Goal: Task Accomplishment & Management: Use online tool/utility

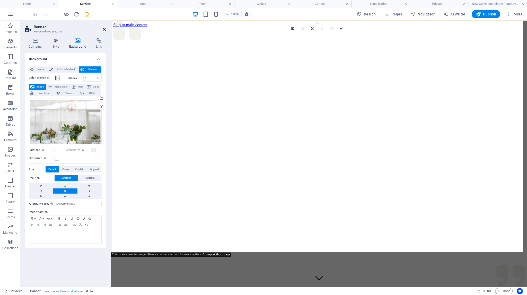
click at [105, 29] on icon at bounding box center [104, 29] width 3 height 4
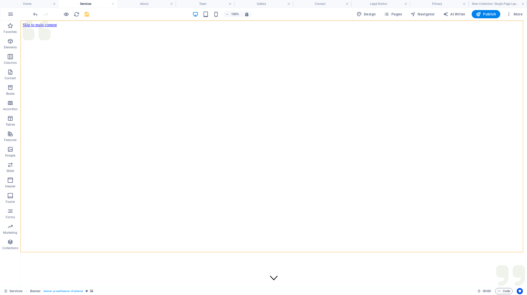
click at [85, 3] on h4 "Services" at bounding box center [88, 4] width 59 height 6
click at [138, 27] on figure at bounding box center [274, 27] width 502 height 0
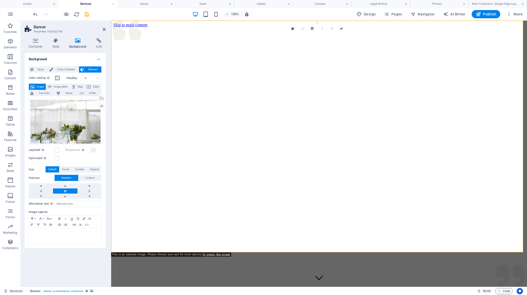
click at [39, 86] on span "Image" at bounding box center [40, 87] width 8 height 6
click at [222, 27] on figure at bounding box center [318, 27] width 411 height 0
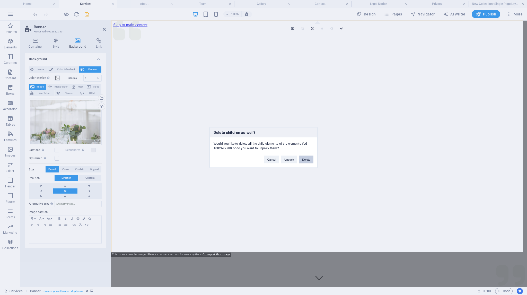
click at [305, 158] on button "Delete" at bounding box center [306, 160] width 14 height 8
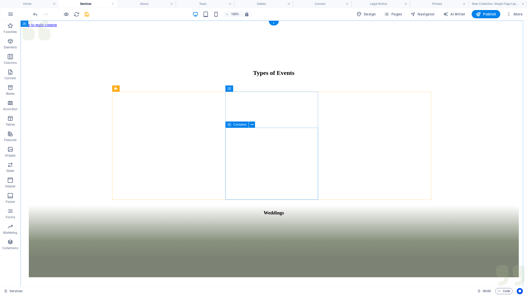
click at [283, 205] on figure at bounding box center [273, 205] width 489 height 0
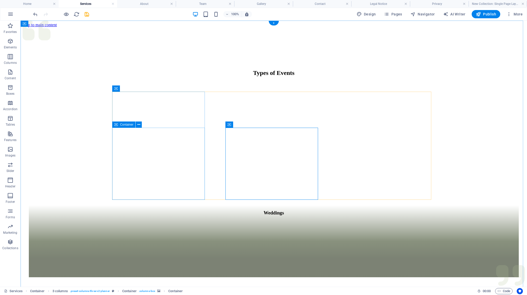
click at [125, 205] on div "Weddings" at bounding box center [273, 241] width 489 height 72
click at [155, 97] on figure at bounding box center [273, 97] width 489 height 0
click at [284, 205] on figure at bounding box center [273, 205] width 489 height 0
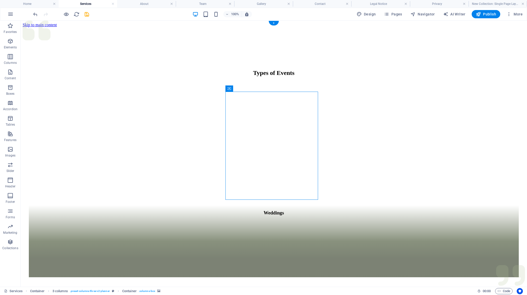
click at [284, 205] on figure at bounding box center [273, 205] width 489 height 0
select select "px"
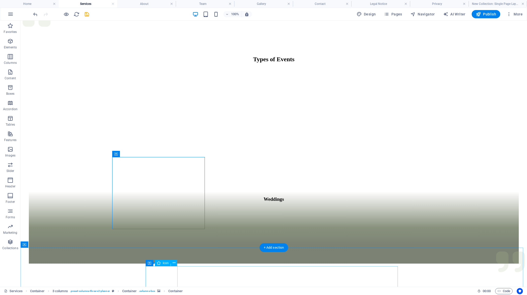
scroll to position [129, 0]
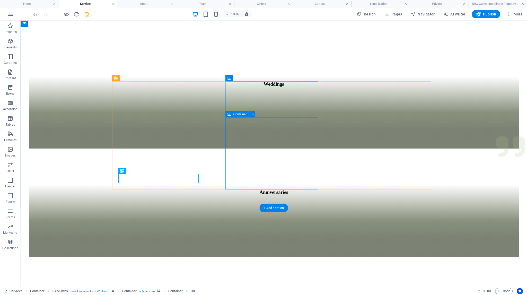
click at [315, 194] on div "Types of Events Weddings Anniversaries Corporate Events Engagements Birthdays F…" at bounding box center [274, 272] width 502 height 746
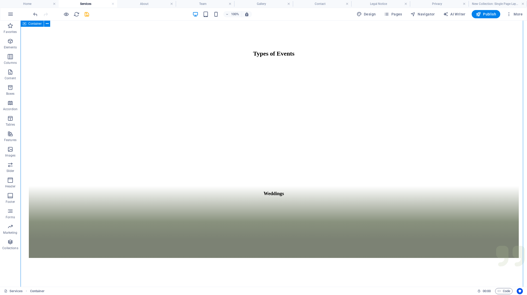
scroll to position [0, 0]
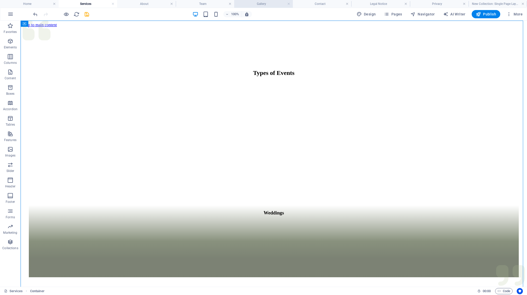
click at [260, 3] on h4 "Gallery" at bounding box center [263, 4] width 59 height 6
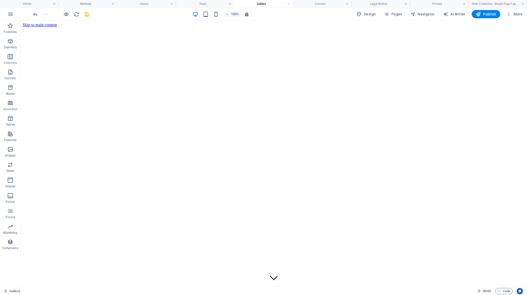
click at [260, 3] on h4 "Gallery" at bounding box center [263, 4] width 59 height 6
click at [288, 3] on link at bounding box center [288, 4] width 3 height 5
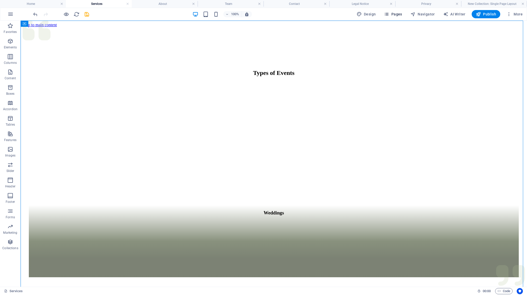
click at [399, 13] on span "Pages" at bounding box center [393, 14] width 18 height 5
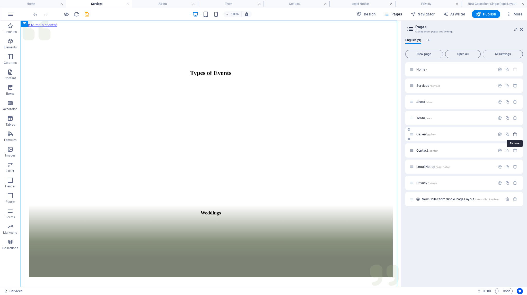
click at [515, 134] on icon "button" at bounding box center [514, 134] width 4 height 4
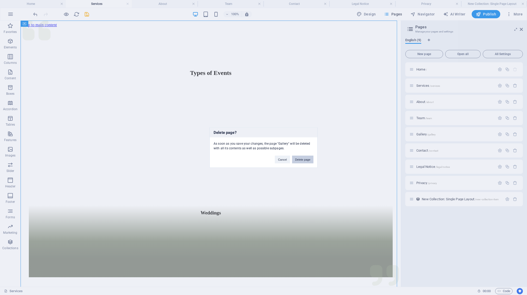
click at [296, 159] on button "Delete page" at bounding box center [302, 160] width 21 height 8
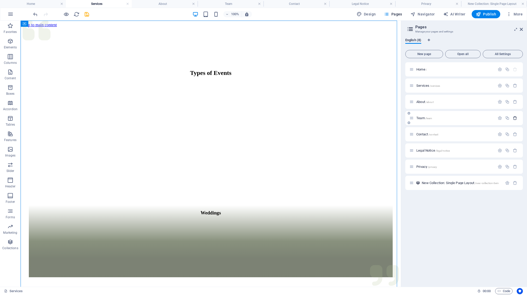
click at [517, 118] on button "button" at bounding box center [514, 118] width 7 height 4
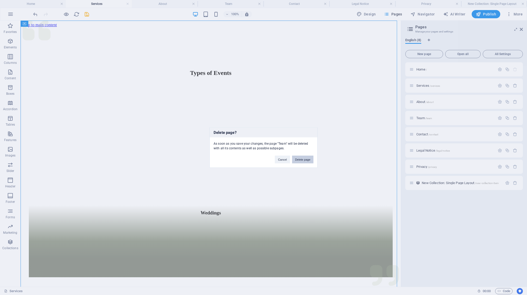
click at [298, 159] on button "Delete page" at bounding box center [302, 160] width 21 height 8
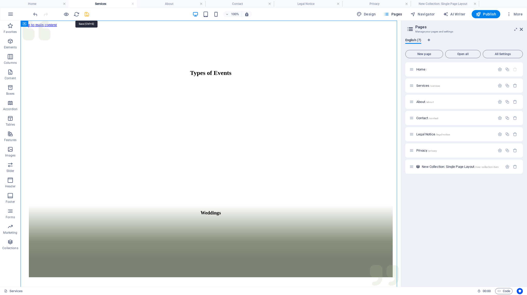
click at [87, 14] on icon "save" at bounding box center [87, 14] width 6 height 6
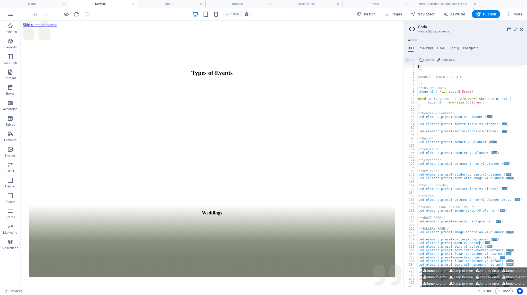
click at [102, 3] on h4 "Services" at bounding box center [102, 4] width 68 height 6
click at [117, 97] on figure at bounding box center [212, 97] width 366 height 0
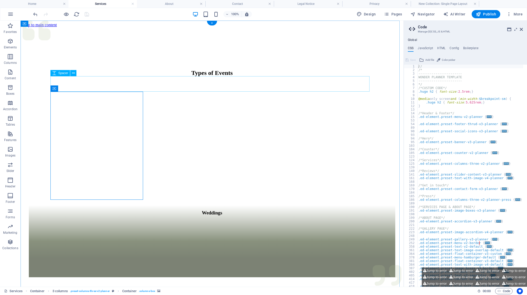
click at [74, 81] on div at bounding box center [212, 88] width 366 height 15
click at [76, 81] on div at bounding box center [212, 88] width 366 height 15
click at [80, 97] on figure at bounding box center [212, 97] width 366 height 0
click at [521, 29] on icon at bounding box center [520, 29] width 3 height 4
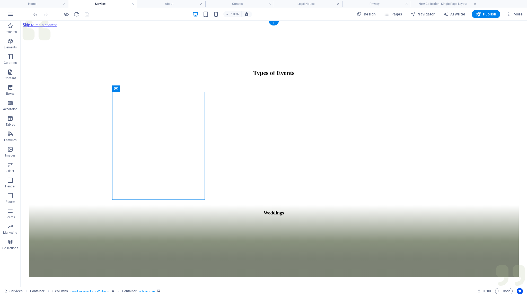
click at [154, 97] on figure at bounding box center [273, 97] width 489 height 0
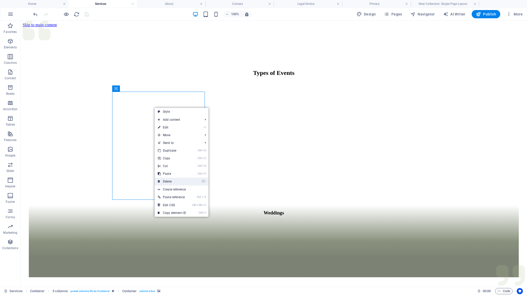
click at [164, 181] on link "⌦ Delete" at bounding box center [172, 181] width 34 height 8
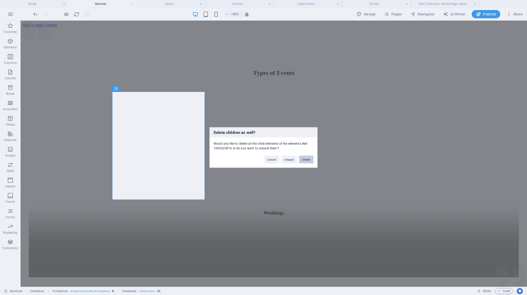
drag, startPoint x: 284, startPoint y: 138, endPoint x: 304, endPoint y: 158, distance: 29.1
click at [304, 158] on button "Delete" at bounding box center [306, 160] width 14 height 8
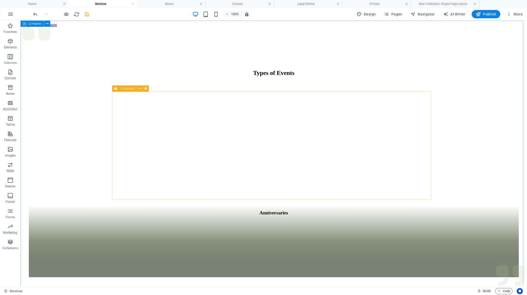
click at [31, 25] on div "Container" at bounding box center [32, 24] width 23 height 6
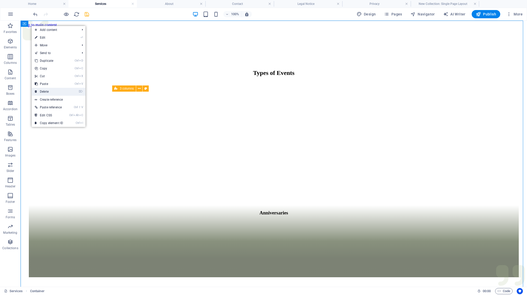
click at [47, 90] on link "⌦ Delete" at bounding box center [49, 92] width 34 height 8
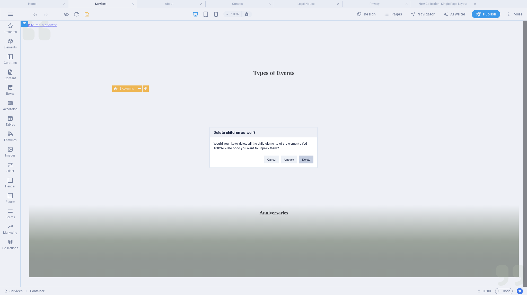
click at [306, 160] on button "Delete" at bounding box center [306, 160] width 14 height 8
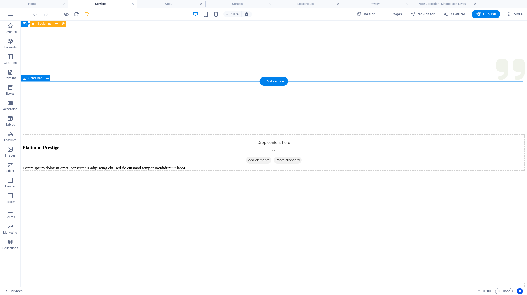
scroll to position [257, 0]
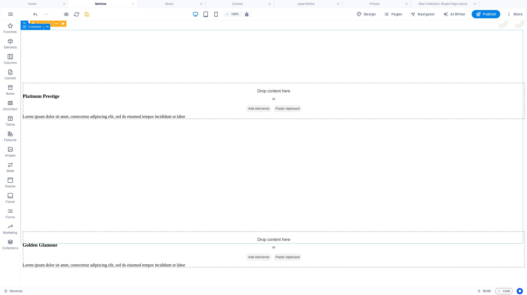
click at [36, 28] on span "Container" at bounding box center [34, 26] width 13 height 3
click at [46, 27] on icon at bounding box center [47, 26] width 3 height 5
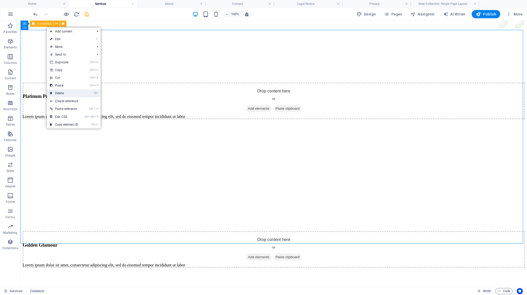
click at [65, 93] on link "⌦ Delete" at bounding box center [64, 93] width 34 height 8
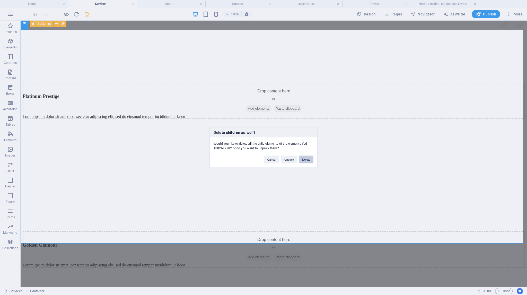
click at [307, 159] on button "Delete" at bounding box center [306, 160] width 14 height 8
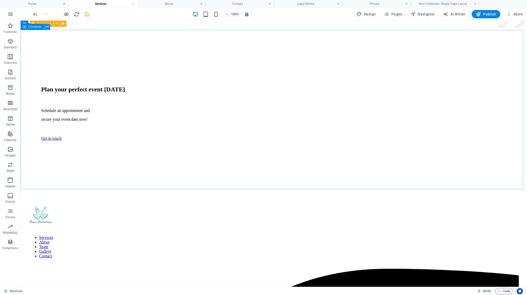
click at [46, 26] on icon at bounding box center [47, 26] width 3 height 5
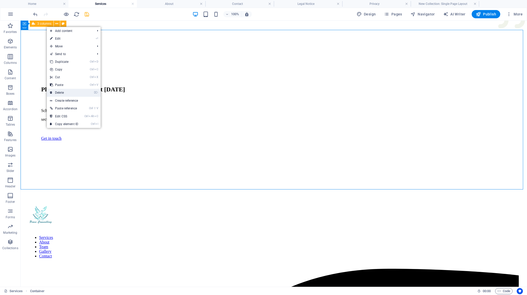
click at [66, 91] on link "⌦ Delete" at bounding box center [64, 93] width 34 height 8
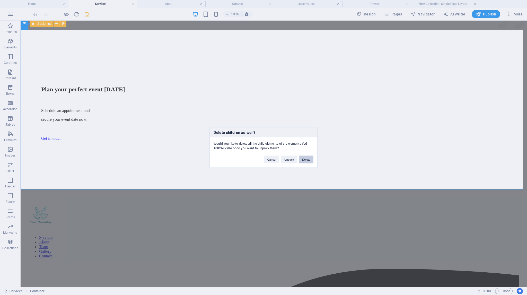
click at [307, 160] on button "Delete" at bounding box center [306, 160] width 14 height 8
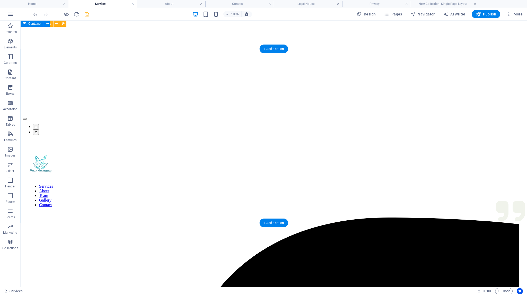
scroll to position [56, 0]
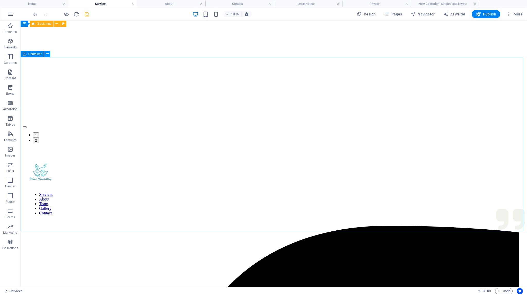
click at [47, 53] on icon at bounding box center [47, 53] width 3 height 5
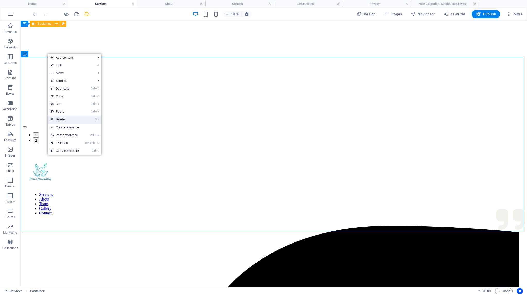
click at [57, 118] on link "⌦ Delete" at bounding box center [65, 119] width 34 height 8
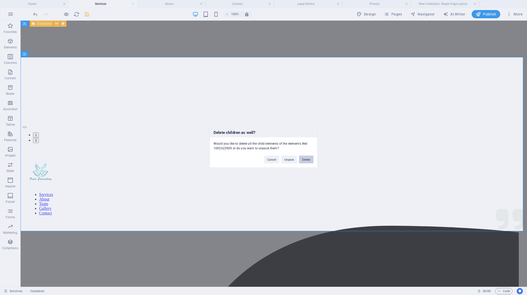
click at [305, 158] on button "Delete" at bounding box center [306, 160] width 14 height 8
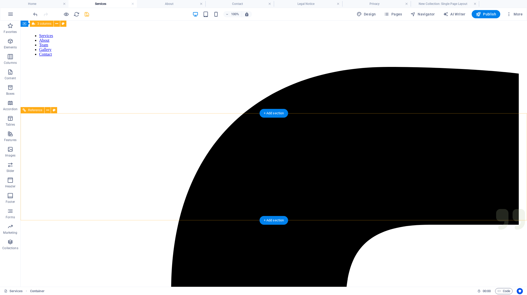
scroll to position [0, 0]
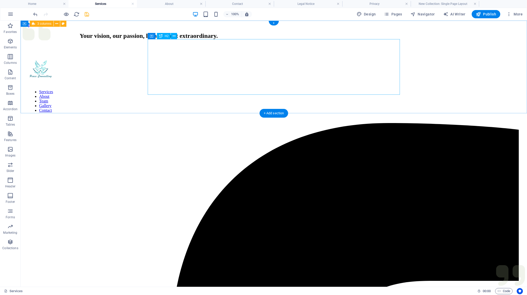
click at [275, 39] on div "Your vision, our passion, let’s make it extraordinary." at bounding box center [149, 35] width 252 height 7
click at [174, 35] on icon at bounding box center [174, 35] width 3 height 5
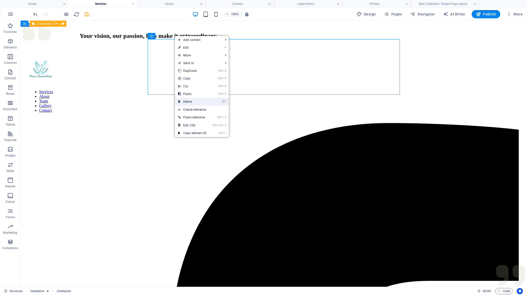
click at [191, 99] on link "⌦ Delete" at bounding box center [192, 102] width 34 height 8
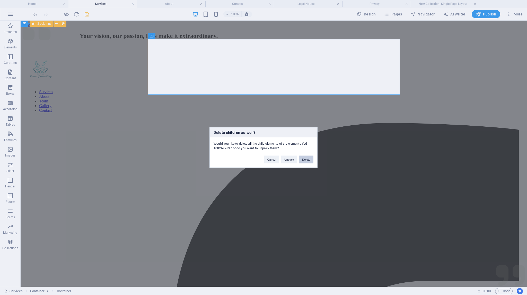
click at [306, 159] on button "Delete" at bounding box center [306, 160] width 14 height 8
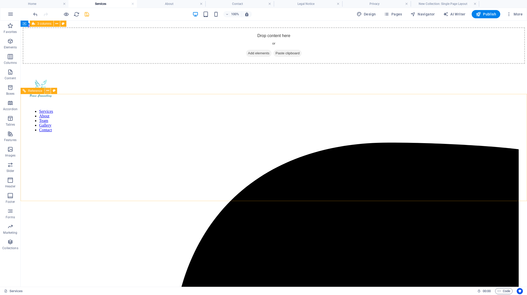
click at [47, 90] on icon at bounding box center [47, 90] width 3 height 5
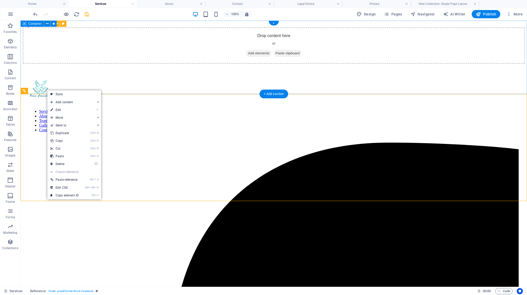
click at [46, 64] on div "Drop content here or Add elements Paste clipboard" at bounding box center [274, 45] width 502 height 37
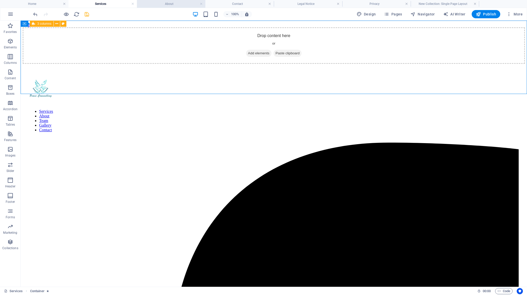
click at [168, 3] on h4 "About" at bounding box center [171, 4] width 68 height 6
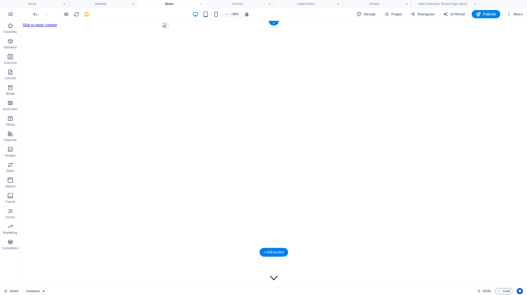
click at [210, 27] on figure at bounding box center [274, 27] width 502 height 0
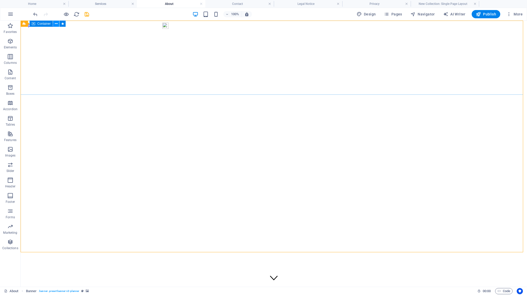
click at [56, 24] on icon at bounding box center [56, 23] width 3 height 5
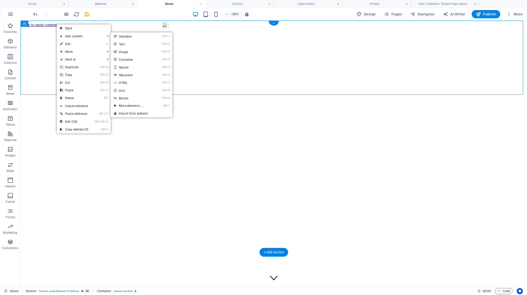
click at [148, 27] on figure at bounding box center [274, 27] width 502 height 0
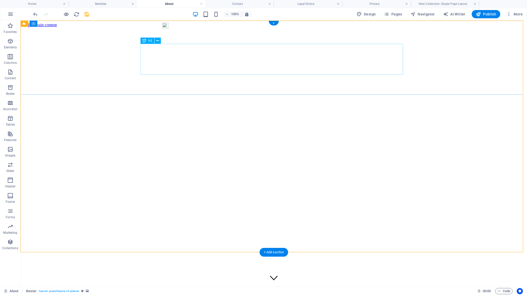
click at [148, 287] on div "Our company’s story" at bounding box center [273, 292] width 433 height 10
click at [114, 259] on div "Our company’s story Explore our mission and vision" at bounding box center [274, 294] width 502 height 70
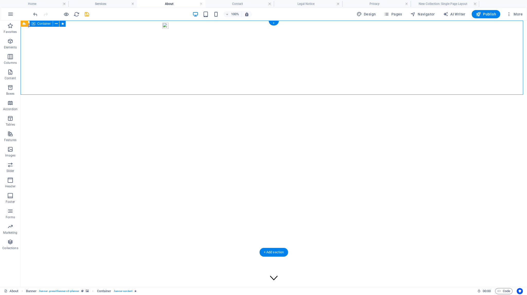
click at [107, 259] on div "Our company’s story Explore our mission and vision" at bounding box center [274, 294] width 502 height 70
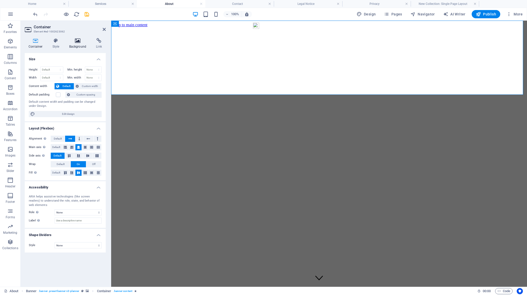
click at [78, 40] on icon at bounding box center [77, 40] width 25 height 5
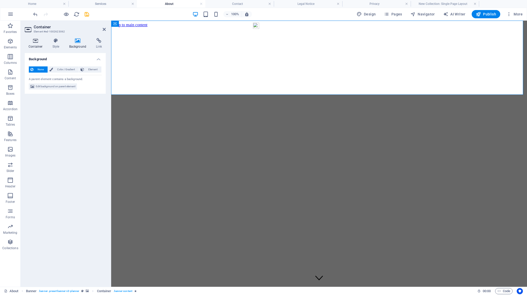
click at [32, 44] on h4 "Container" at bounding box center [37, 43] width 24 height 11
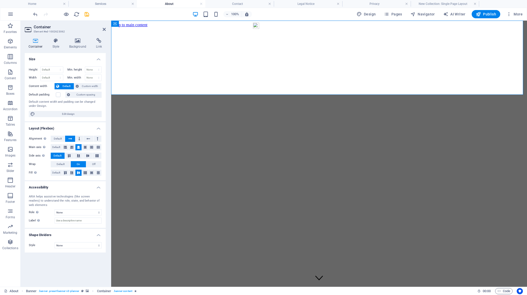
click at [164, 27] on figure at bounding box center [318, 27] width 411 height 0
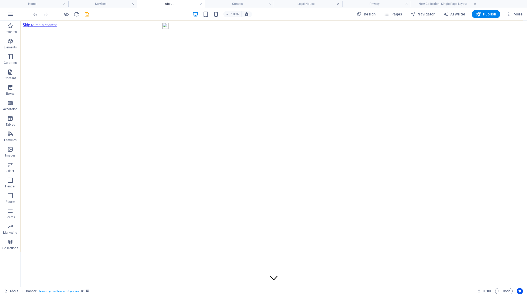
click at [164, 27] on figure at bounding box center [274, 27] width 502 height 0
select select "px"
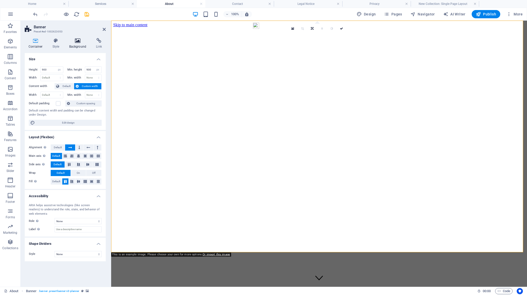
click at [77, 40] on icon at bounding box center [77, 40] width 25 height 5
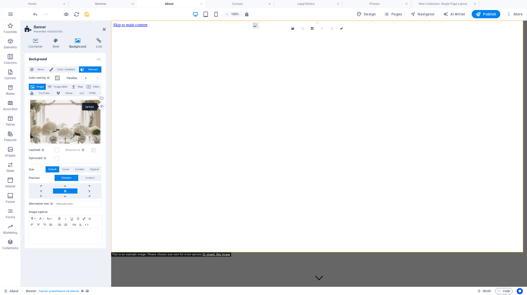
click at [102, 105] on div "Upload" at bounding box center [101, 107] width 8 height 8
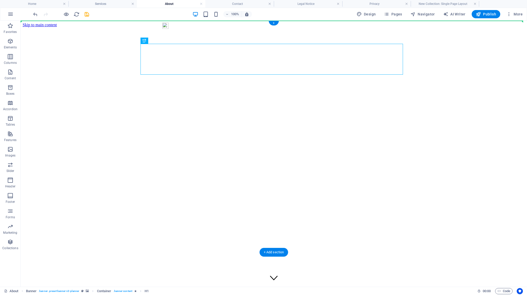
drag, startPoint x: 221, startPoint y: 65, endPoint x: 354, endPoint y: 122, distance: 144.3
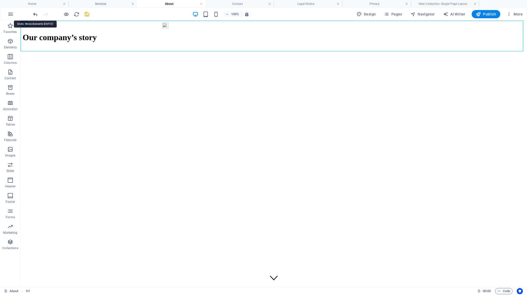
click at [35, 12] on icon "undo" at bounding box center [35, 14] width 6 height 6
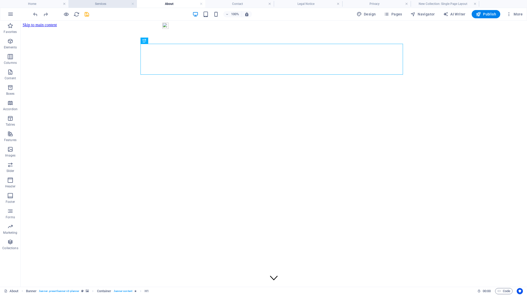
click at [99, 2] on h4 "Services" at bounding box center [102, 4] width 68 height 6
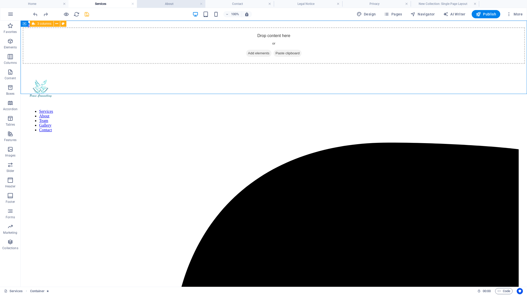
click at [169, 4] on h4 "About" at bounding box center [171, 4] width 68 height 6
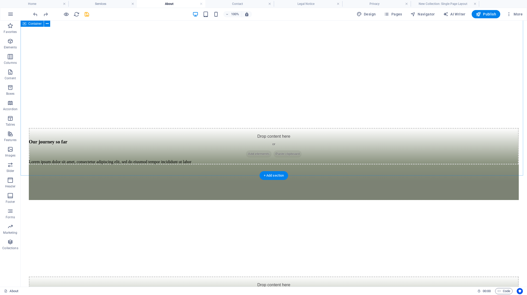
scroll to position [231, 0]
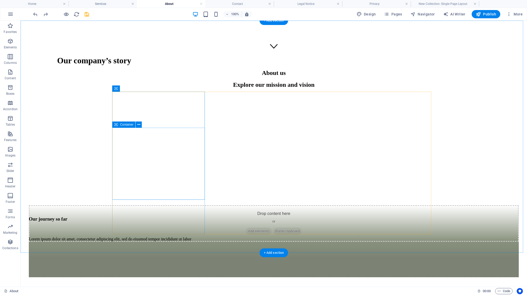
click at [153, 205] on div "Drop content here or Add elements Paste clipboard" at bounding box center [273, 241] width 489 height 72
click at [123, 97] on figure at bounding box center [273, 97] width 489 height 0
click at [124, 97] on figure at bounding box center [273, 97] width 489 height 0
click at [152, 205] on div "Drop content here or Add elements Paste clipboard" at bounding box center [273, 241] width 489 height 72
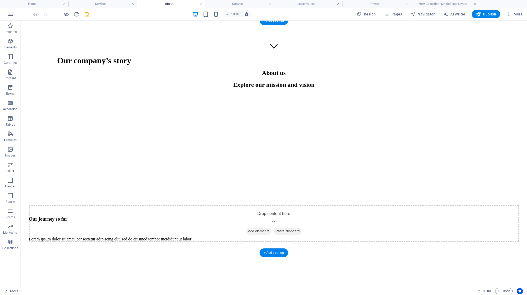
click at [146, 97] on figure at bounding box center [273, 97] width 489 height 0
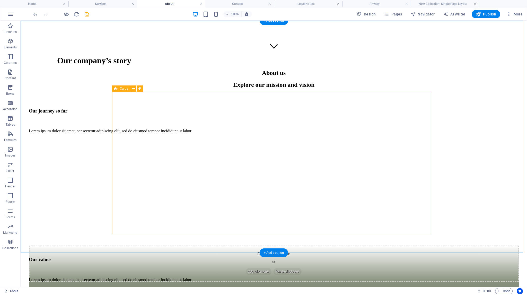
click at [247, 137] on figure at bounding box center [273, 137] width 489 height 0
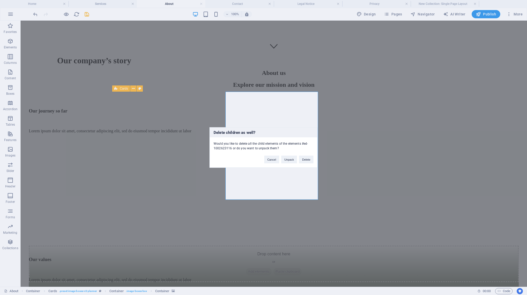
click at [250, 110] on div "Delete children as well? Would you like to delete all the child elements of the…" at bounding box center [263, 147] width 527 height 295
click at [307, 159] on button "Delete" at bounding box center [306, 160] width 14 height 8
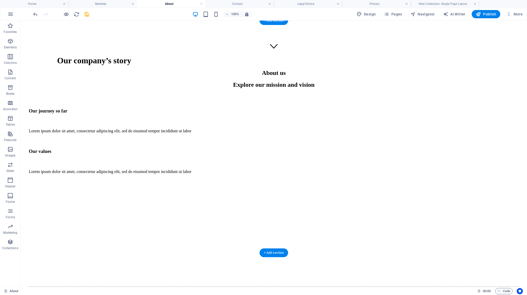
click at [380, 178] on figure at bounding box center [273, 178] width 489 height 0
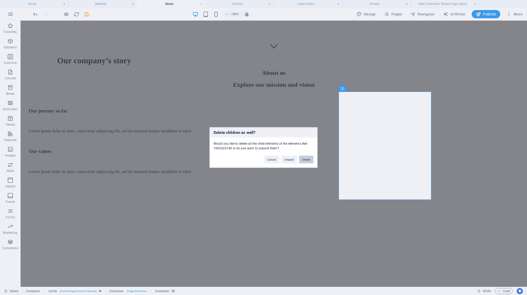
click at [307, 157] on button "Delete" at bounding box center [306, 160] width 14 height 8
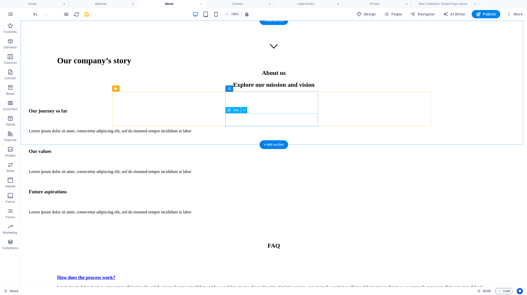
click at [227, 169] on div "Lorem ipsum dolor sit amet, consectetur adipiscing elit, sed do eiusmod tempor …" at bounding box center [273, 171] width 489 height 5
click at [142, 108] on div "Our journey so far" at bounding box center [273, 111] width 489 height 6
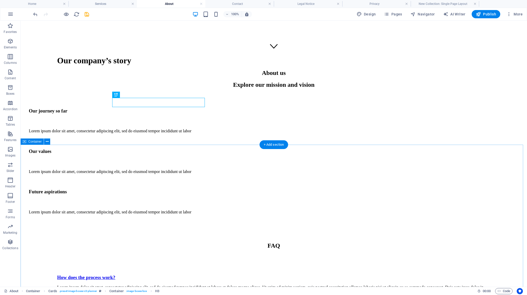
click at [458, 242] on div "FAQ How does the process work? Lorem ipsum dolor sit amet, consectetur adipisci…" at bounding box center [274, 292] width 502 height 101
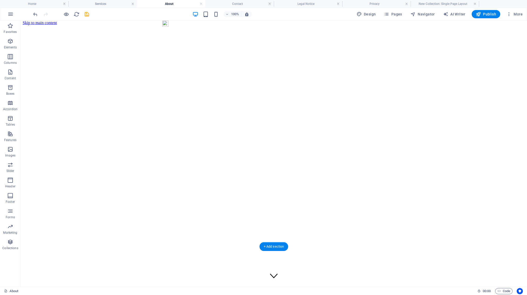
scroll to position [0, 0]
click at [179, 287] on div "Our company’s story" at bounding box center [273, 292] width 433 height 10
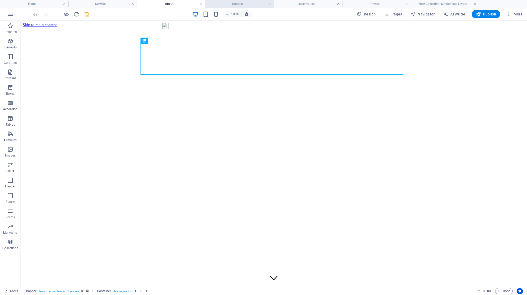
click at [235, 4] on h4 "Contact" at bounding box center [239, 4] width 68 height 6
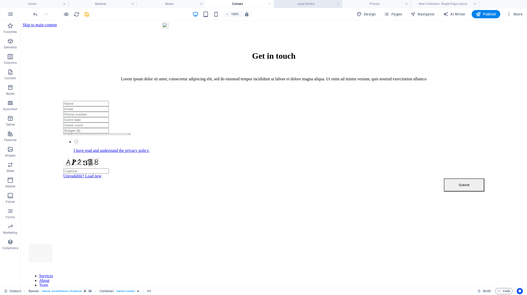
click at [299, 3] on h4 "Legal Notice" at bounding box center [308, 4] width 68 height 6
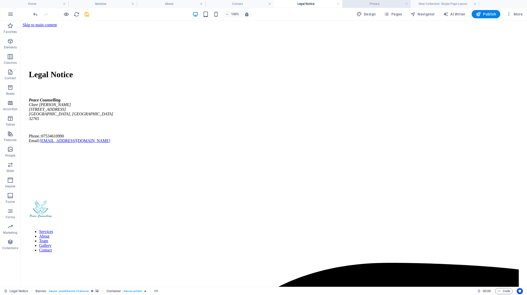
click at [373, 3] on h4 "Privacy" at bounding box center [376, 4] width 68 height 6
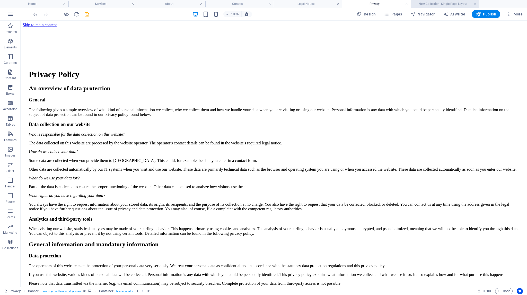
click at [426, 3] on h4 "New Collection: Single Page Layout" at bounding box center [444, 4] width 68 height 6
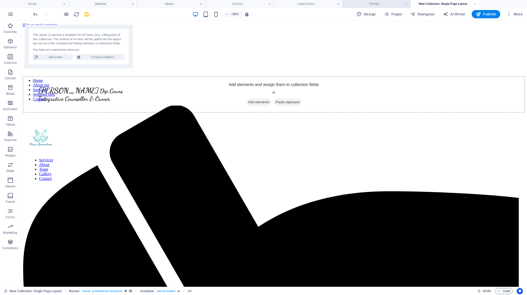
click at [357, 5] on h4 "Privacy" at bounding box center [376, 4] width 68 height 6
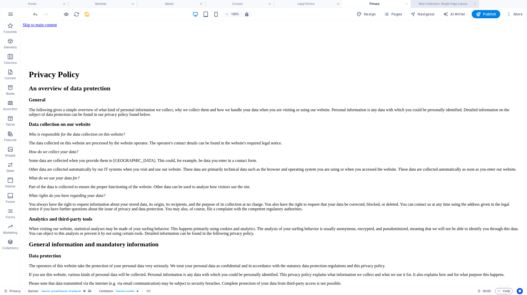
click at [423, 3] on h4 "New Collection: Single Page Layout" at bounding box center [444, 4] width 68 height 6
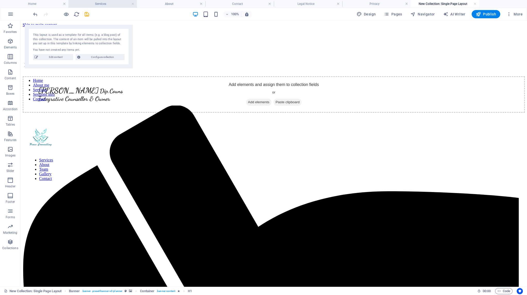
click at [101, 2] on h4 "Services" at bounding box center [102, 4] width 68 height 6
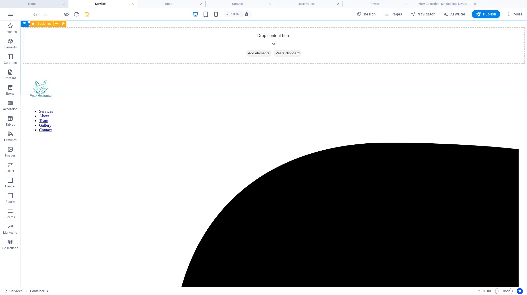
click at [33, 3] on h4 "Home" at bounding box center [34, 4] width 68 height 6
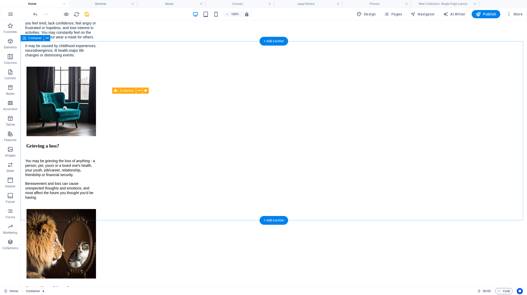
scroll to position [789, 0]
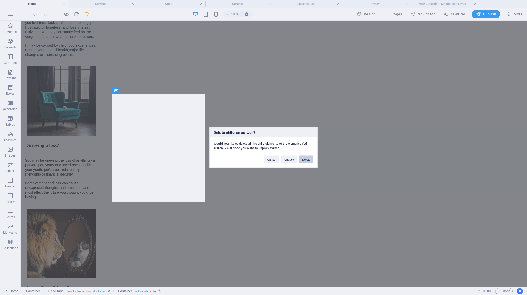
click at [308, 160] on button "Delete" at bounding box center [306, 160] width 14 height 8
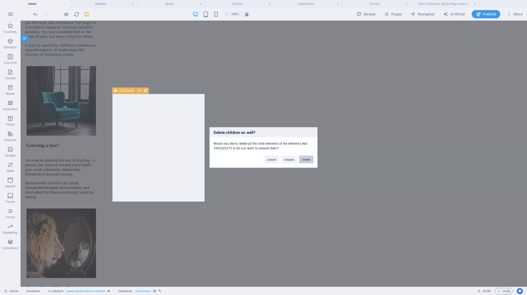
click at [307, 159] on button "Delete" at bounding box center [306, 160] width 14 height 8
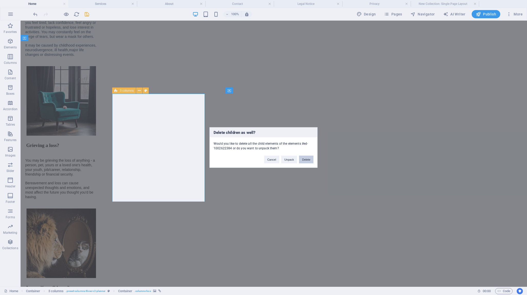
click at [304, 159] on button "Delete" at bounding box center [306, 160] width 14 height 8
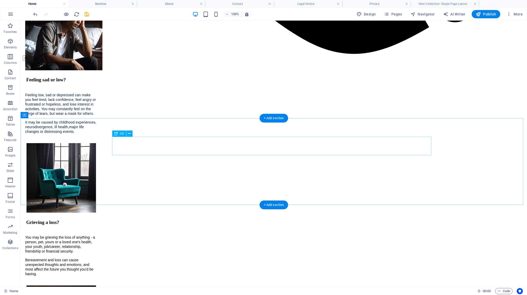
scroll to position [712, 0]
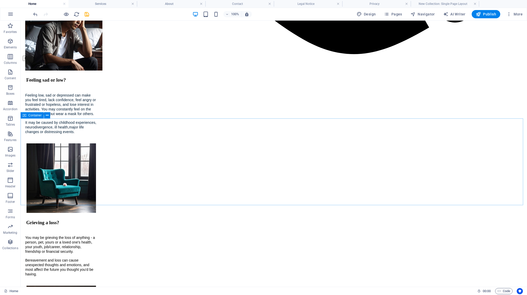
click at [27, 116] on div "Container" at bounding box center [32, 115] width 23 height 6
click at [48, 114] on icon at bounding box center [47, 115] width 3 height 5
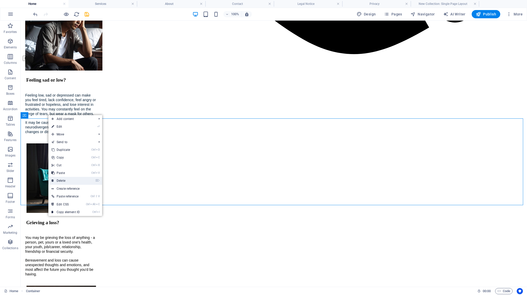
click at [64, 179] on link "⌦ Delete" at bounding box center [65, 181] width 34 height 8
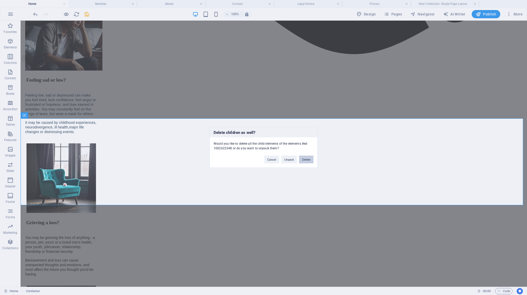
click at [304, 160] on button "Delete" at bounding box center [306, 160] width 14 height 8
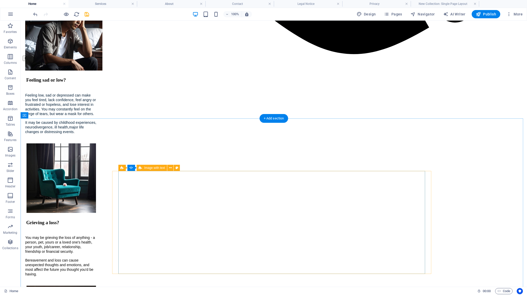
select select "px"
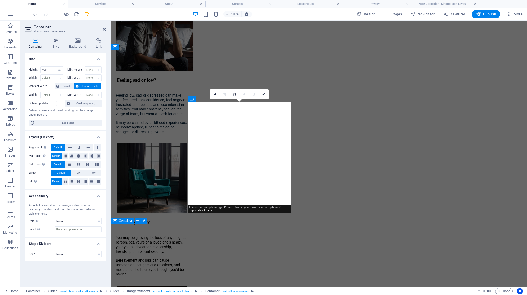
scroll to position [1056, 0]
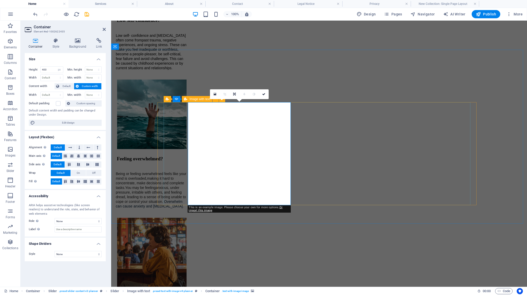
click at [77, 40] on icon at bounding box center [77, 40] width 25 height 5
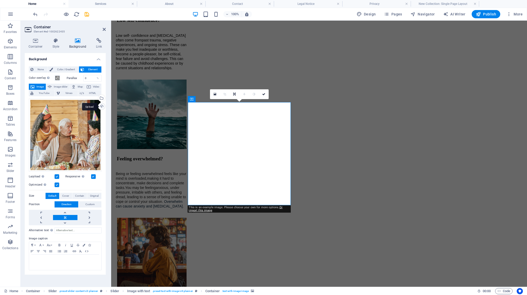
click at [101, 106] on div "Upload" at bounding box center [101, 107] width 8 height 8
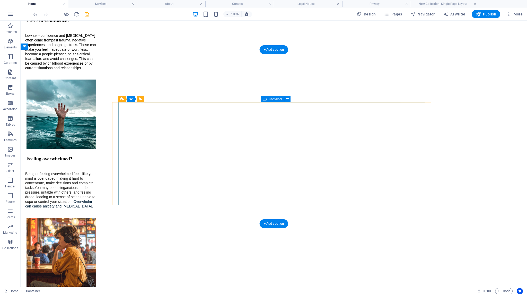
scroll to position [781, 0]
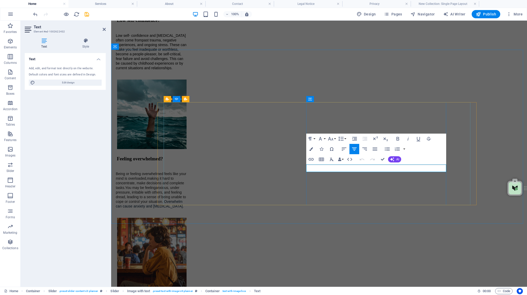
drag, startPoint x: 413, startPoint y: 169, endPoint x: 348, endPoint y: 169, distance: 65.6
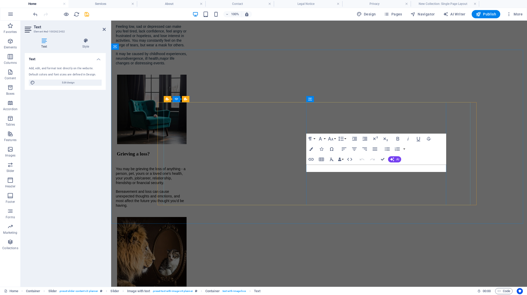
scroll to position [1056, 0]
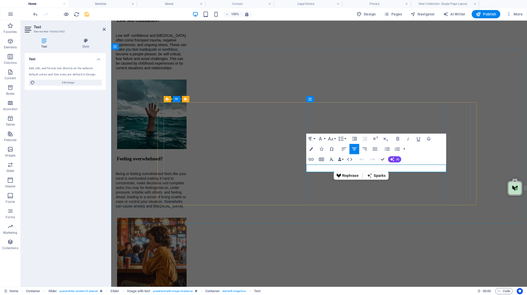
drag, startPoint x: 401, startPoint y: 169, endPoint x: 360, endPoint y: 169, distance: 40.6
click at [324, 138] on button "Font Family" at bounding box center [321, 138] width 10 height 10
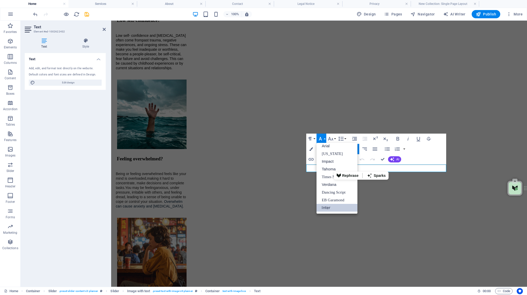
scroll to position [3, 0]
click at [331, 193] on link "Dancing Script" at bounding box center [336, 192] width 41 height 8
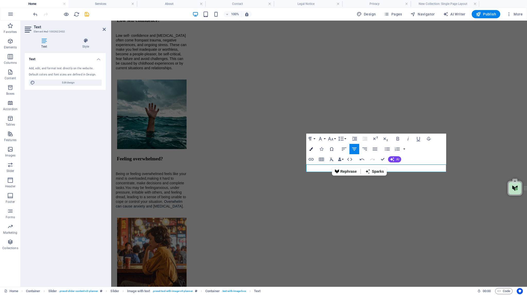
click at [311, 148] on icon "button" at bounding box center [311, 149] width 4 height 4
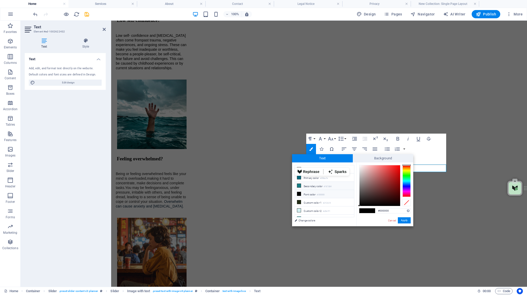
click at [297, 184] on icon at bounding box center [299, 186] width 4 height 4
type input "#187d84"
click at [407, 221] on button "Apply" at bounding box center [403, 220] width 13 height 6
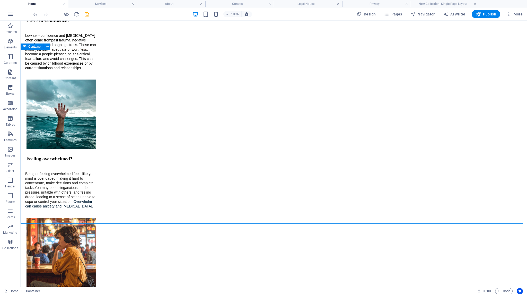
scroll to position [781, 0]
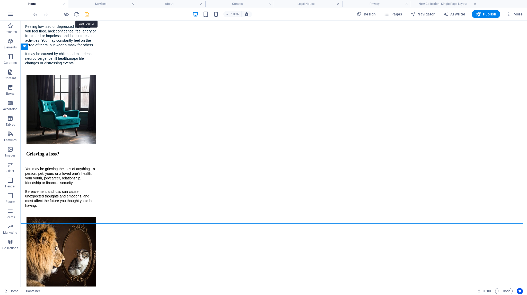
drag, startPoint x: 85, startPoint y: 14, endPoint x: 70, endPoint y: 10, distance: 15.1
click at [85, 14] on icon "save" at bounding box center [87, 14] width 6 height 6
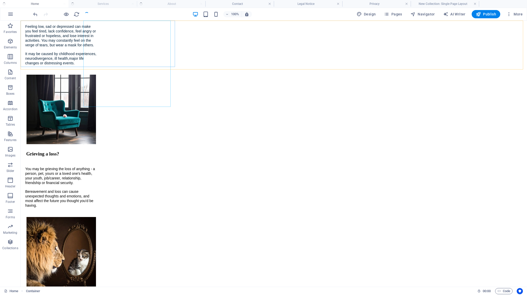
checkbox input "false"
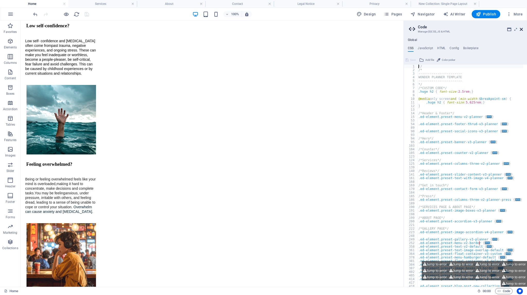
click at [521, 29] on icon at bounding box center [520, 29] width 3 height 4
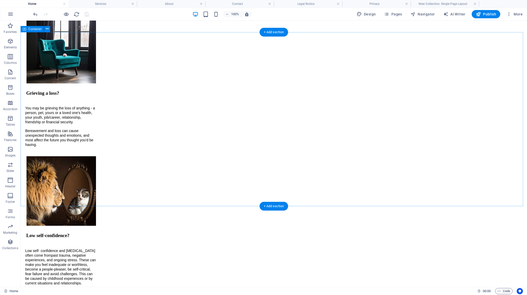
scroll to position [909, 0]
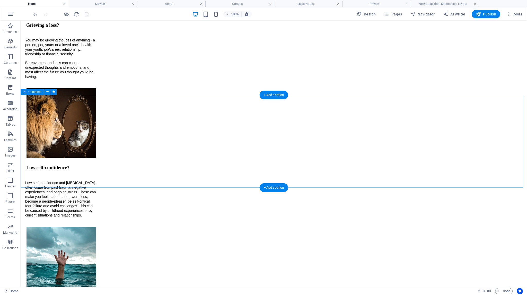
click at [48, 92] on icon at bounding box center [47, 91] width 3 height 5
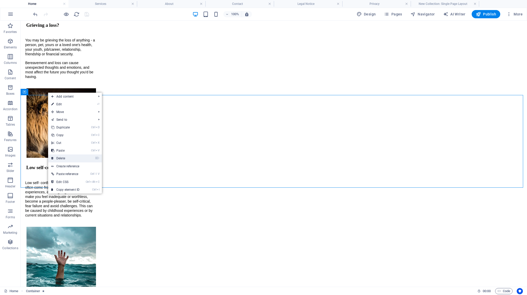
click at [62, 157] on link "⌦ Delete" at bounding box center [65, 158] width 34 height 8
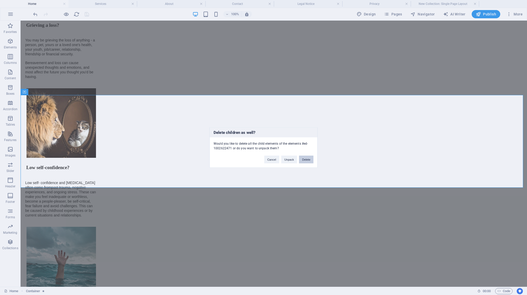
drag, startPoint x: 306, startPoint y: 158, endPoint x: 293, endPoint y: 139, distance: 22.7
click at [306, 158] on button "Delete" at bounding box center [306, 160] width 14 height 8
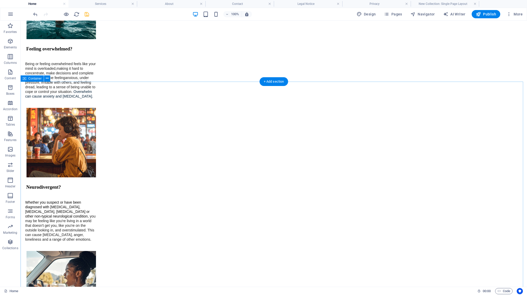
scroll to position [1166, 0]
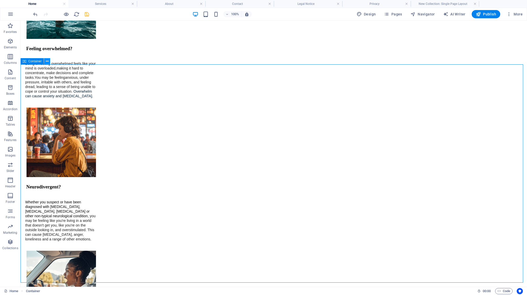
click at [46, 62] on icon at bounding box center [47, 61] width 3 height 5
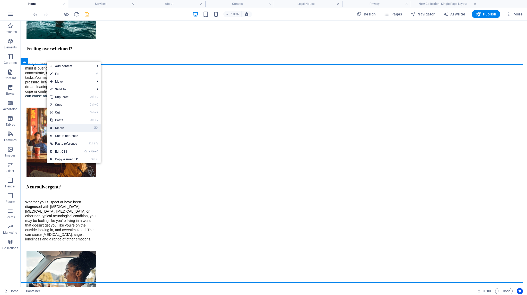
click at [62, 127] on link "⌦ Delete" at bounding box center [64, 128] width 34 height 8
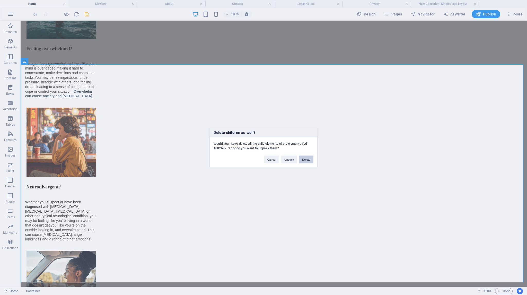
click at [304, 158] on button "Delete" at bounding box center [306, 160] width 14 height 8
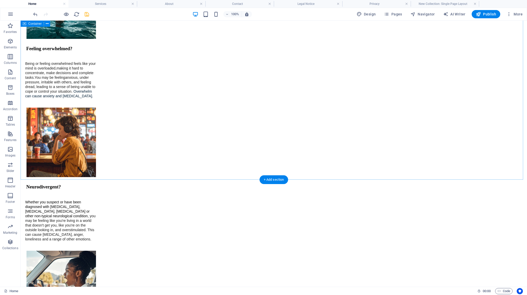
scroll to position [1051, 0]
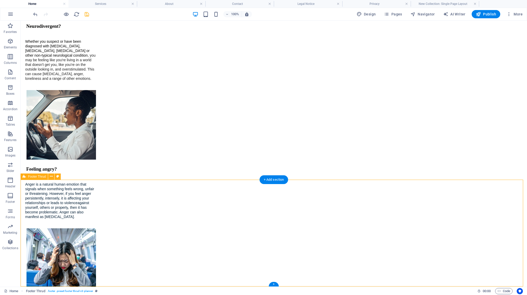
select select "footer"
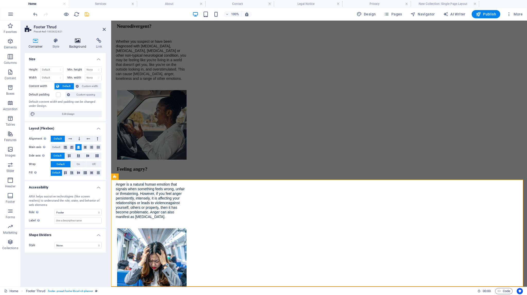
click at [77, 40] on icon at bounding box center [77, 40] width 25 height 5
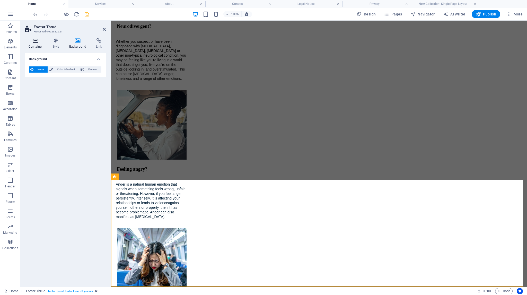
click at [37, 41] on icon at bounding box center [36, 40] width 22 height 5
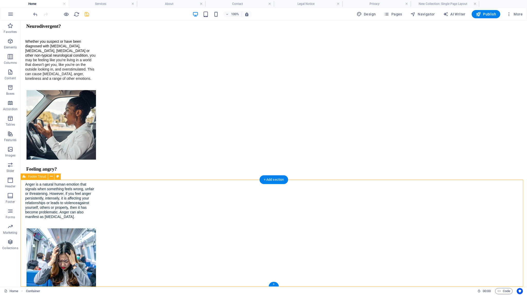
select select "footer"
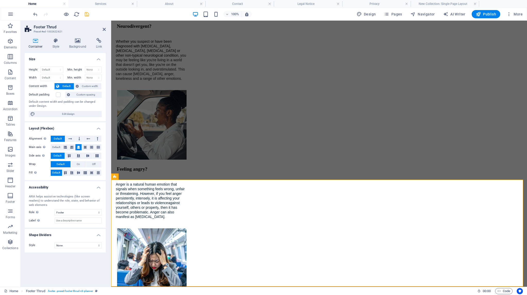
click at [75, 37] on div "Container Style Background Link Size Height Default px rem % vh vw Min. height …" at bounding box center [65, 160] width 89 height 252
click at [77, 38] on div "Container Style Background Link Size Height Default px rem % vh vw Min. height …" at bounding box center [65, 160] width 89 height 252
click at [77, 38] on icon at bounding box center [77, 40] width 25 height 5
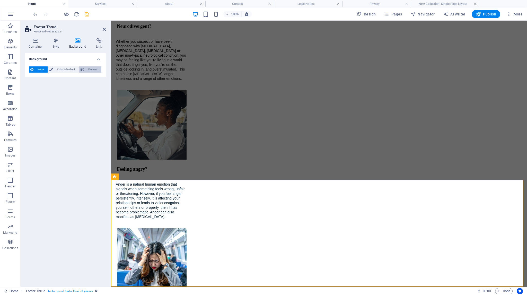
click at [88, 68] on span "Element" at bounding box center [93, 69] width 14 height 6
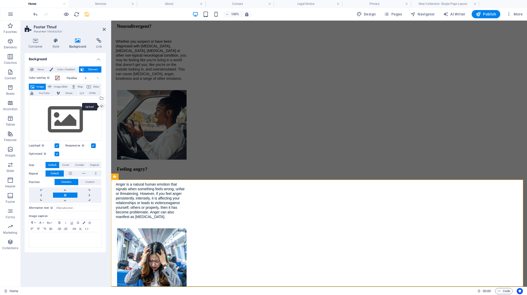
click at [102, 107] on div "Upload" at bounding box center [101, 107] width 8 height 8
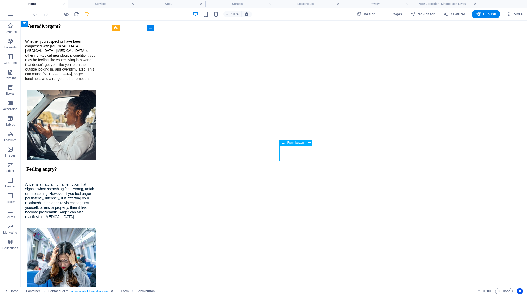
scroll to position [1051, 0]
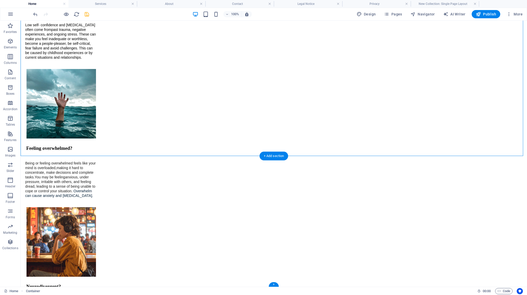
scroll to position [1075, 0]
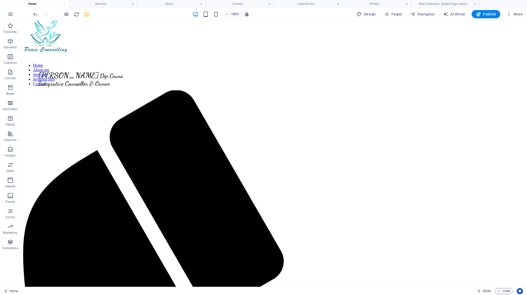
scroll to position [0, 0]
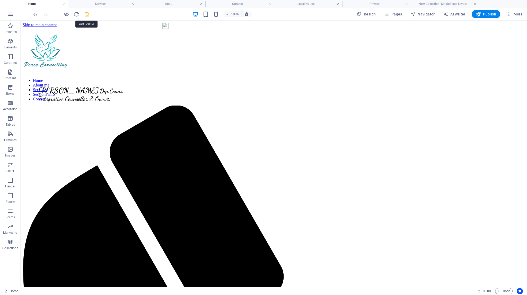
click at [86, 14] on icon "save" at bounding box center [87, 14] width 6 height 6
checkbox input "false"
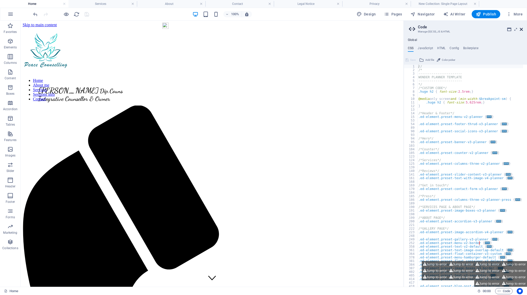
click at [521, 28] on icon at bounding box center [520, 29] width 3 height 4
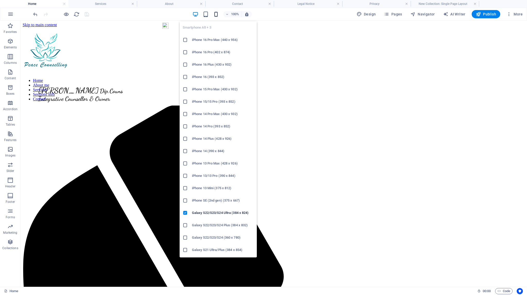
click at [217, 14] on icon "button" at bounding box center [216, 14] width 6 height 6
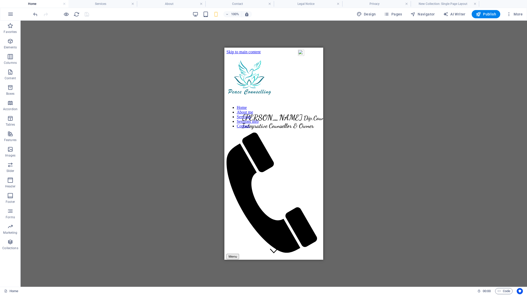
drag, startPoint x: 250, startPoint y: 258, endPoint x: 470, endPoint y: 307, distance: 225.6
click at [311, 253] on div "Menu" at bounding box center [273, 255] width 95 height 5
click at [323, 106] on div "H1 Banner Container Menu Bar Logo Menu Bar Container Container Menu Container T…" at bounding box center [274, 154] width 506 height 266
click at [291, 108] on nav "Home About me Services Sessions info Contact" at bounding box center [273, 116] width 95 height 23
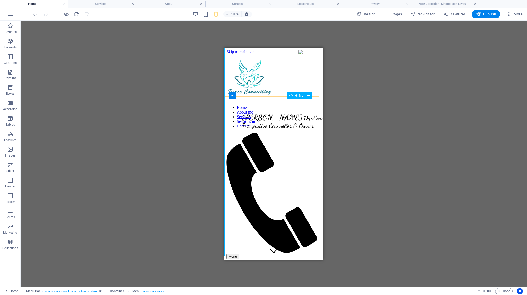
click at [312, 253] on div "Menu" at bounding box center [273, 255] width 95 height 5
click at [311, 253] on div "Menu" at bounding box center [273, 255] width 95 height 5
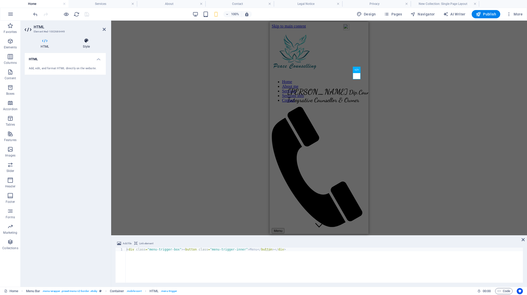
click at [87, 42] on icon at bounding box center [86, 40] width 39 height 5
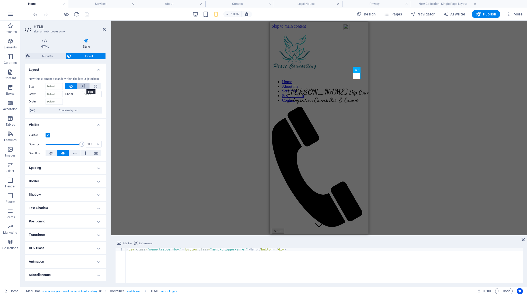
click at [83, 85] on icon at bounding box center [83, 86] width 4 height 6
click at [134, 68] on div "H1 Banner Container Menu Bar Logo Menu Bar Container Container Menu Container T…" at bounding box center [318, 128] width 415 height 214
click at [333, 91] on div "Clare Annand Dip.Couns Integrative Counsellor & Owner" at bounding box center [318, 91] width 95 height 26
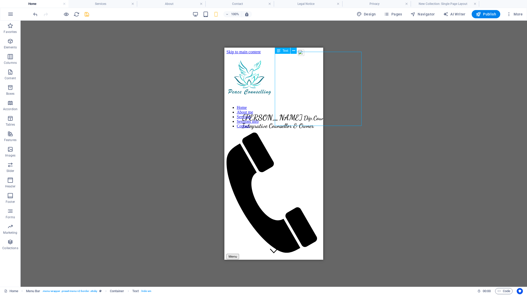
click at [279, 103] on div "Clare Annand Dip.Couns Integrative Counsellor & Owner" at bounding box center [273, 116] width 95 height 26
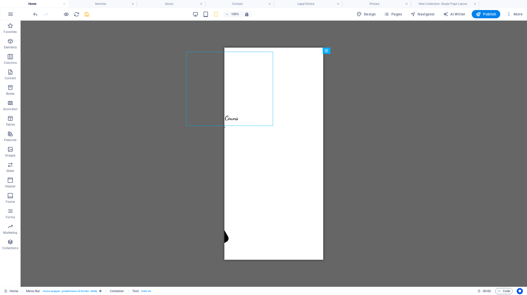
scroll to position [0, 75]
drag, startPoint x: 504, startPoint y: 98, endPoint x: 281, endPoint y: 126, distance: 224.3
click at [294, 49] on icon at bounding box center [293, 50] width 3 height 5
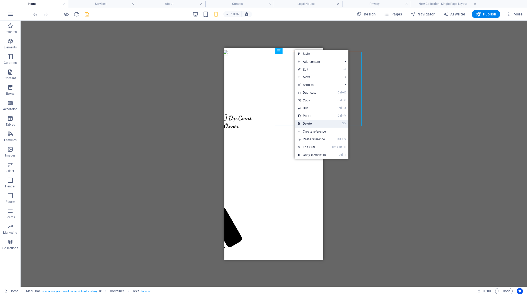
click at [310, 123] on link "⌦ Delete" at bounding box center [311, 124] width 34 height 8
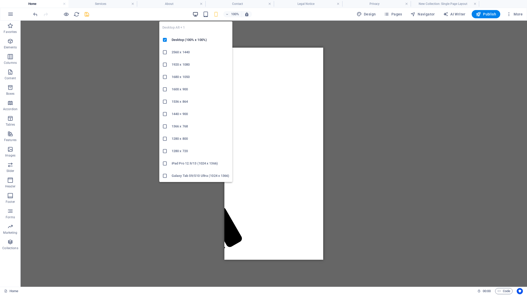
click at [196, 13] on icon "button" at bounding box center [195, 14] width 6 height 6
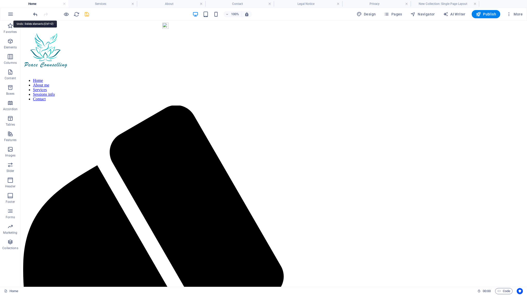
click at [35, 14] on icon "undo" at bounding box center [35, 14] width 6 height 6
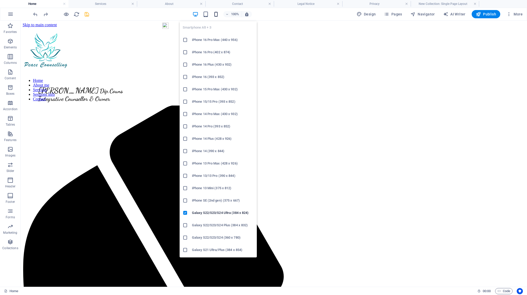
click at [217, 15] on icon "button" at bounding box center [216, 14] width 6 height 6
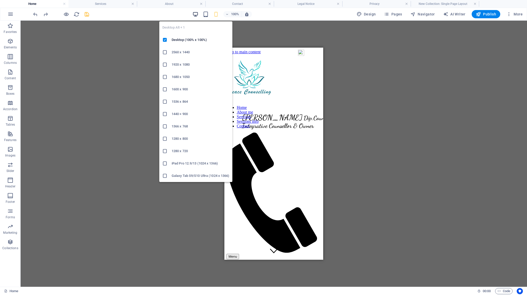
click at [197, 13] on icon "button" at bounding box center [195, 14] width 6 height 6
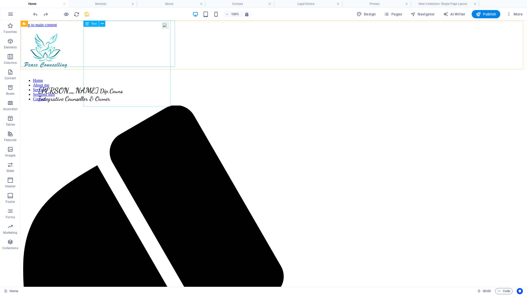
click at [153, 76] on div "Clare Annand Dip.Couns Integrative Counsellor & Owner" at bounding box center [100, 89] width 154 height 26
click at [186, 48] on div "Clare Annand Dip.Couns Integrative Counsellor & Owner Home About me Services Se…" at bounding box center [274, 51] width 502 height 49
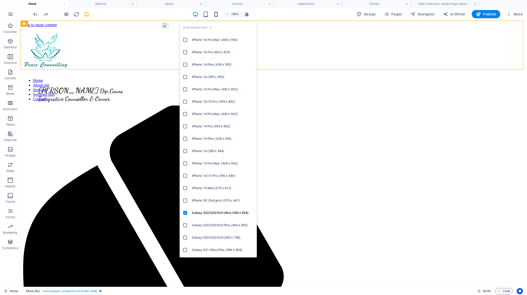
click at [217, 13] on icon "button" at bounding box center [216, 14] width 6 height 6
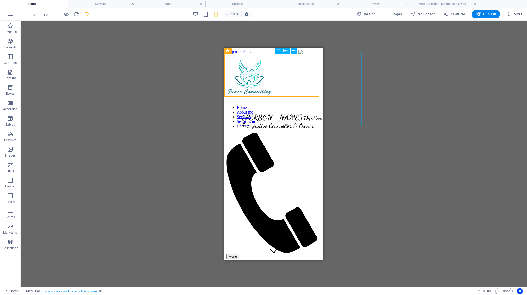
click at [293, 103] on div "Clare Annand Dip.Couns Integrative Counsellor & Owner" at bounding box center [273, 116] width 95 height 26
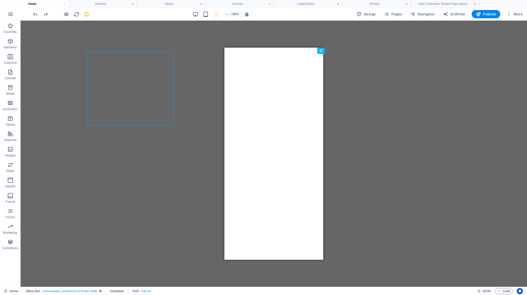
scroll to position [0, 178]
drag, startPoint x: 241, startPoint y: 258, endPoint x: 512, endPoint y: 308, distance: 275.5
click at [143, 103] on div "Clare Annand Dip.Couns Integrative Counsellor & Owner" at bounding box center [96, 116] width 95 height 26
click at [143, 70] on div at bounding box center [96, 79] width 95 height 38
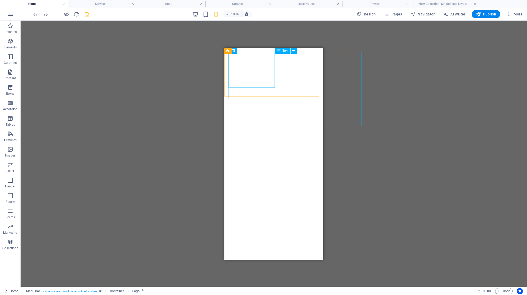
click at [143, 103] on div "Clare Annand Dip.Couns Integrative Counsellor & Owner" at bounding box center [96, 116] width 95 height 26
drag, startPoint x: 507, startPoint y: 97, endPoint x: 268, endPoint y: 151, distance: 244.6
click at [36, 14] on icon "undo" at bounding box center [35, 14] width 6 height 6
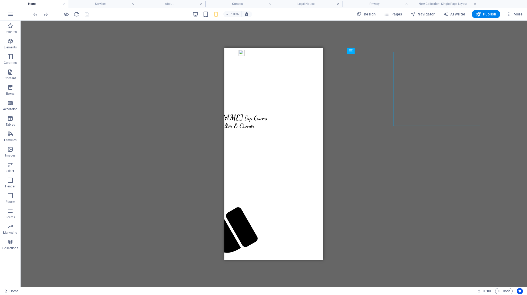
scroll to position [0, 70]
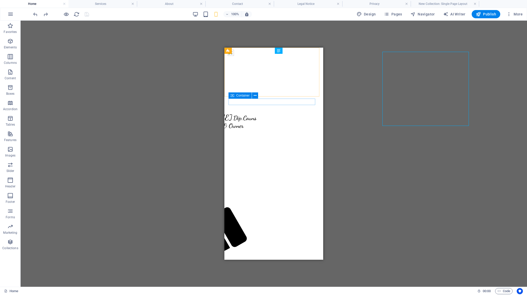
click at [251, 132] on div "Menu" at bounding box center [203, 195] width 95 height 126
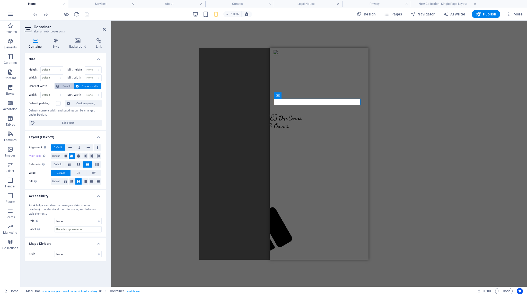
click at [64, 86] on span "Default" at bounding box center [67, 86] width 12 height 6
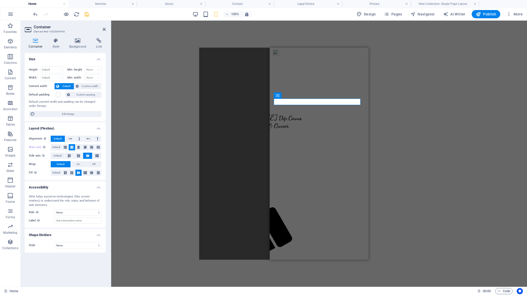
click at [390, 205] on div "H1 Banner Container Menu Bar Logo Menu Bar Container Container Menu Container T…" at bounding box center [318, 154] width 415 height 266
click at [379, 180] on div "H1 Banner Container Menu Bar Logo Menu Bar Container Container Menu Container T…" at bounding box center [318, 154] width 415 height 266
click at [180, 171] on div "H1 Banner Container Menu Bar Logo Menu Bar Container Container Menu Container T…" at bounding box center [318, 154] width 415 height 266
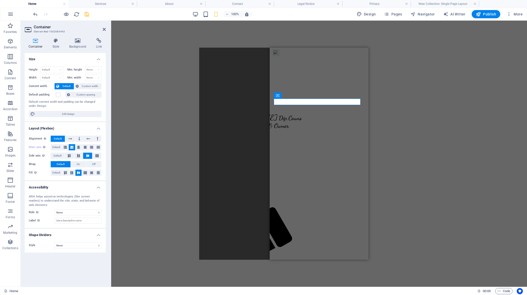
click at [391, 162] on div "H1 Banner Container Menu Bar Logo Menu Bar Container Container Menu Container T…" at bounding box center [318, 154] width 415 height 266
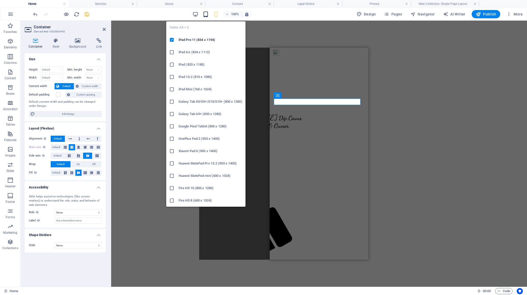
click at [206, 16] on icon "button" at bounding box center [206, 14] width 6 height 6
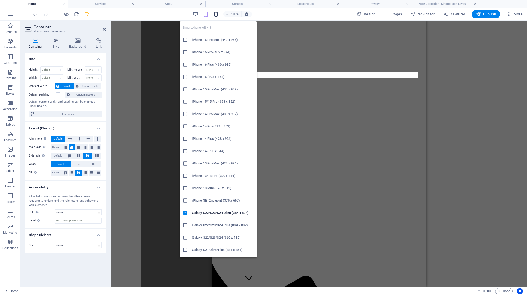
click at [216, 15] on icon "button" at bounding box center [216, 14] width 6 height 6
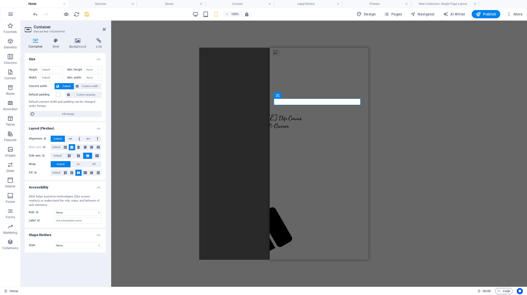
click at [383, 132] on div "H1 Banner Container Menu Bar Logo Menu Bar Container Container Menu Container T…" at bounding box center [318, 154] width 415 height 266
click at [221, 58] on div "H1 Banner Container Menu Bar Logo Menu Bar Menu Bar Container Container Menu Co…" at bounding box center [318, 154] width 415 height 266
click at [296, 132] on div "Menu" at bounding box center [248, 195] width 95 height 126
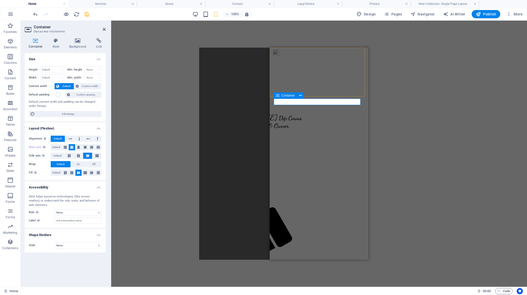
click at [296, 132] on div "Menu" at bounding box center [248, 195] width 95 height 126
drag, startPoint x: 103, startPoint y: 29, endPoint x: 112, endPoint y: 43, distance: 17.4
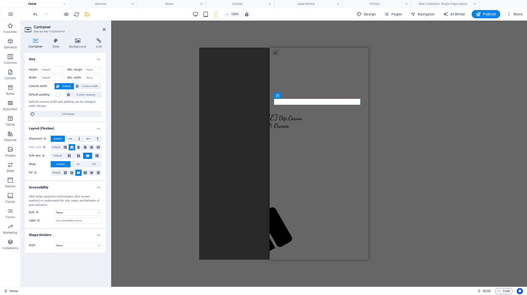
click at [103, 29] on icon at bounding box center [104, 29] width 3 height 4
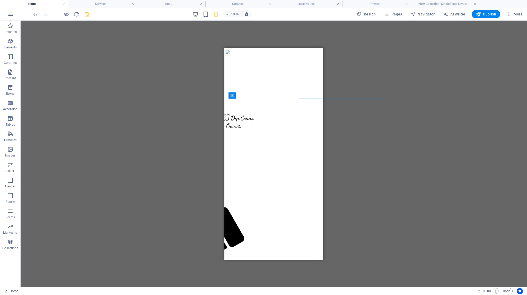
scroll to position [0, 113]
click at [208, 253] on div "Menu" at bounding box center [161, 255] width 95 height 5
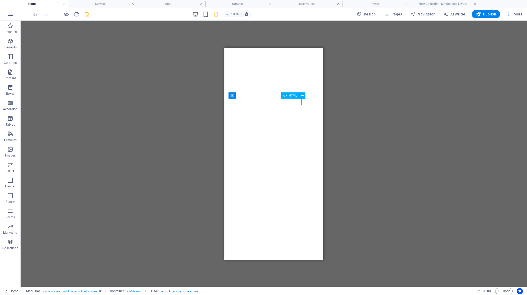
click at [208, 253] on div "Menu" at bounding box center [161, 255] width 95 height 5
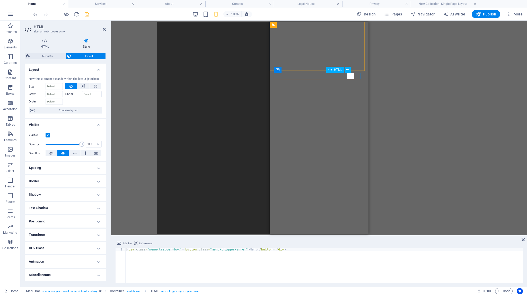
click at [339, 69] on span "HTML" at bounding box center [338, 69] width 8 height 3
click at [81, 87] on icon at bounding box center [83, 86] width 4 height 6
click at [253, 93] on nav "Home About me Services Sessions info Contact" at bounding box center [206, 90] width 95 height 23
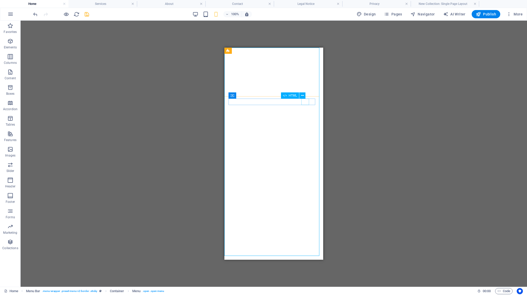
click at [208, 253] on div "Menu" at bounding box center [161, 255] width 95 height 5
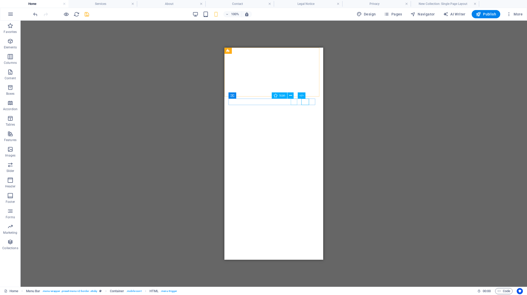
click at [204, 132] on figure at bounding box center [159, 192] width 90 height 121
select select "xMidYMid"
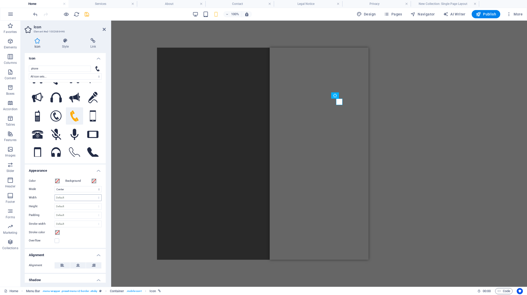
scroll to position [0, 0]
click at [103, 29] on icon at bounding box center [104, 29] width 3 height 4
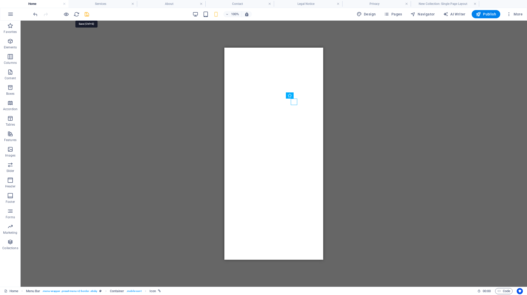
click at [87, 14] on icon "save" at bounding box center [87, 14] width 6 height 6
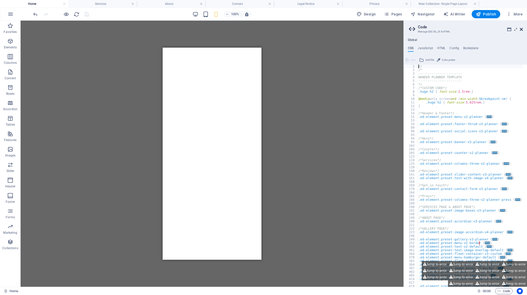
click at [521, 29] on icon at bounding box center [520, 29] width 3 height 4
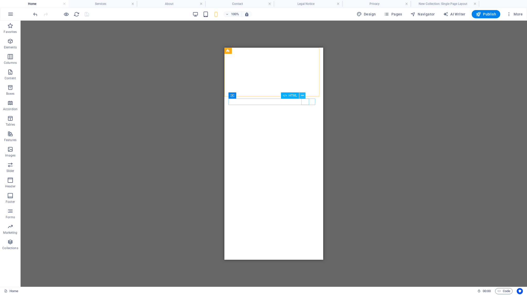
click at [302, 95] on icon at bounding box center [302, 95] width 3 height 5
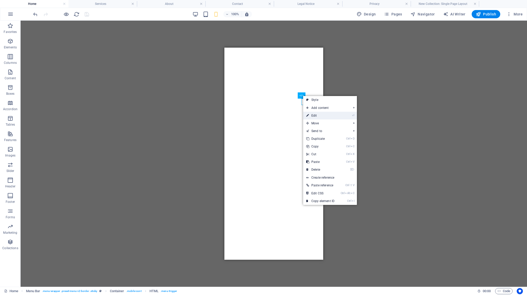
click at [312, 115] on link "⏎ Edit" at bounding box center [320, 116] width 34 height 8
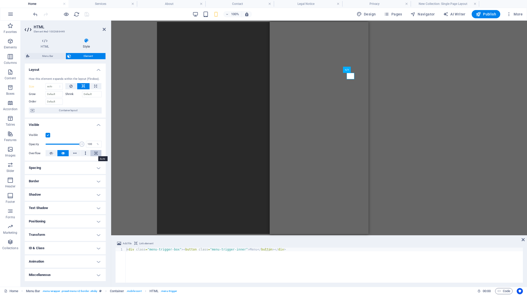
click at [96, 151] on icon at bounding box center [95, 153] width 3 height 6
click at [99, 220] on h4 "Positioning" at bounding box center [65, 221] width 81 height 12
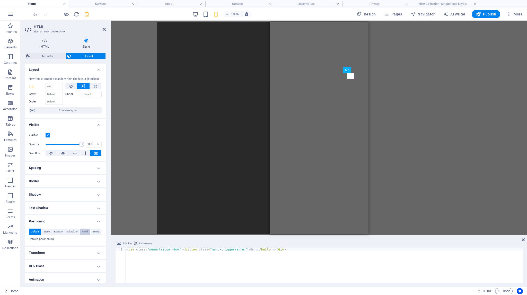
click at [84, 231] on span "Fixed" at bounding box center [85, 231] width 6 height 6
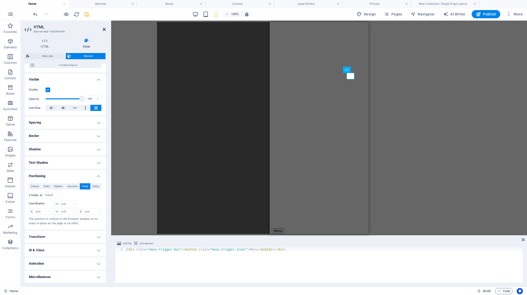
click at [104, 29] on icon at bounding box center [104, 29] width 3 height 4
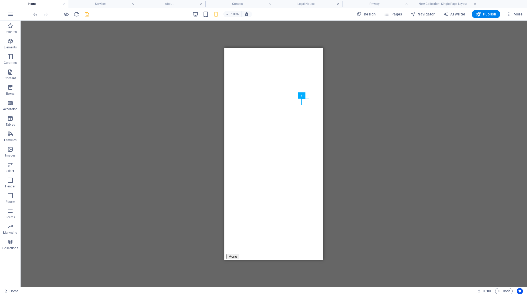
click at [355, 161] on div "H1 Banner Container Menu Bar Logo Menu Bar Menu Bar Container Container Menu Co…" at bounding box center [274, 154] width 506 height 266
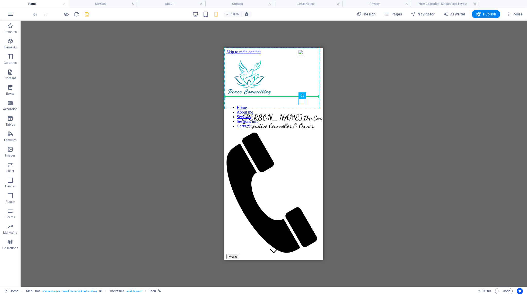
drag, startPoint x: 300, startPoint y: 101, endPoint x: 293, endPoint y: 101, distance: 6.7
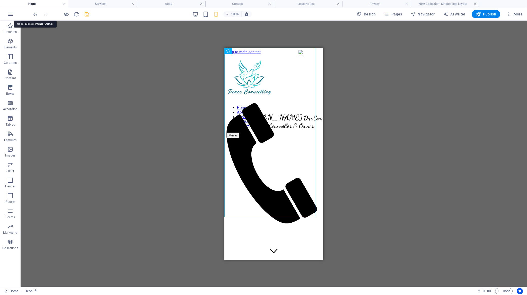
click at [35, 14] on icon "undo" at bounding box center [35, 14] width 6 height 6
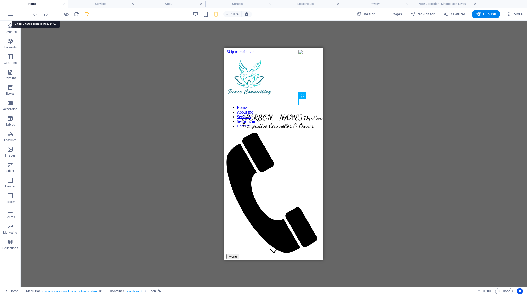
click at [35, 14] on icon "undo" at bounding box center [35, 14] width 6 height 6
click at [360, 111] on div "H1 Banner Container Menu Bar Logo Menu Bar Menu Bar Container Container Menu Co…" at bounding box center [274, 154] width 506 height 266
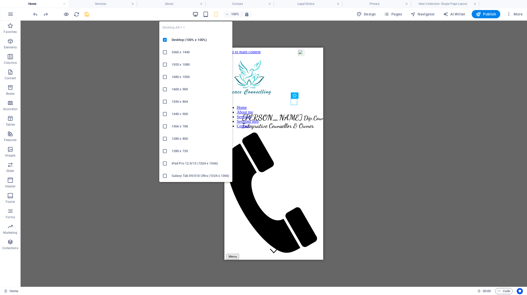
click at [196, 13] on icon "button" at bounding box center [195, 14] width 6 height 6
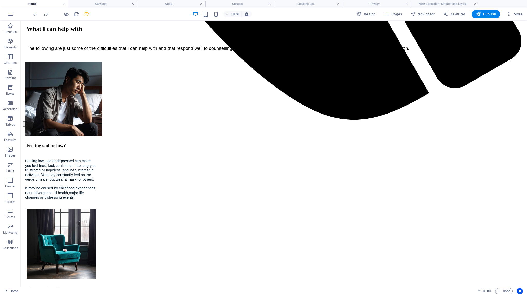
scroll to position [668, 0]
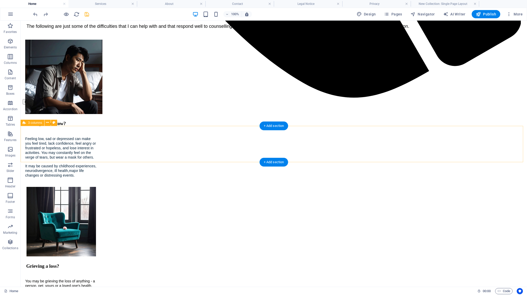
click at [46, 122] on button at bounding box center [47, 123] width 6 height 6
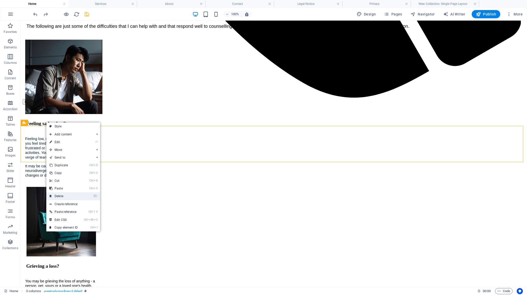
click at [62, 196] on link "⌦ Delete" at bounding box center [63, 196] width 34 height 8
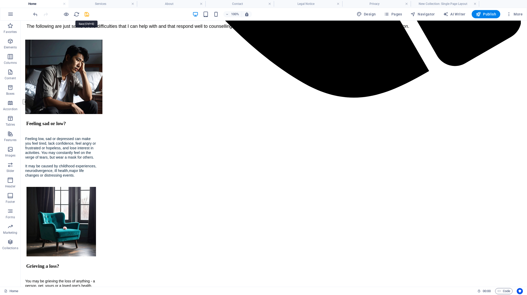
click at [88, 13] on icon "save" at bounding box center [87, 14] width 6 height 6
checkbox input "false"
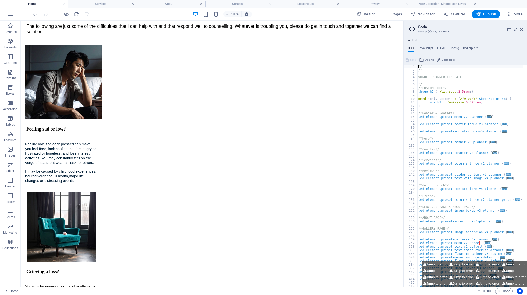
scroll to position [806, 0]
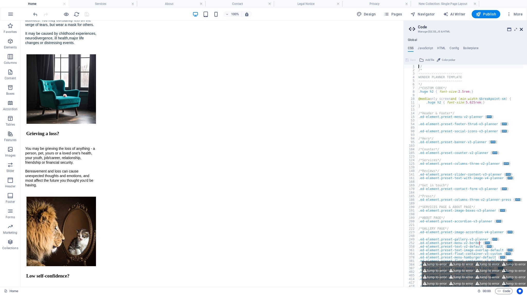
click at [521, 29] on icon at bounding box center [520, 29] width 3 height 4
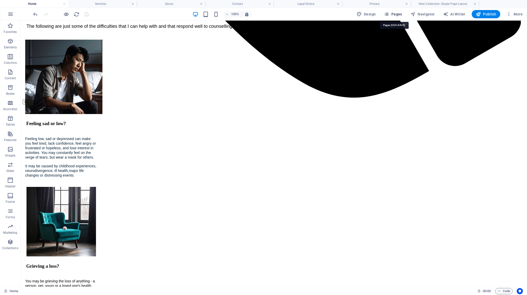
click at [394, 14] on span "Pages" at bounding box center [393, 14] width 18 height 5
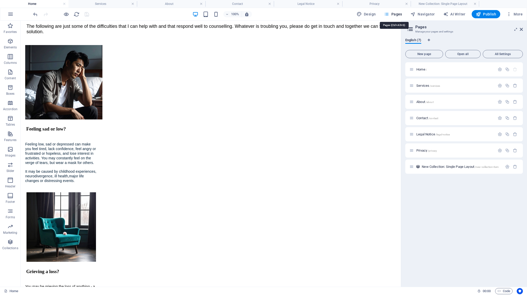
scroll to position [806, 0]
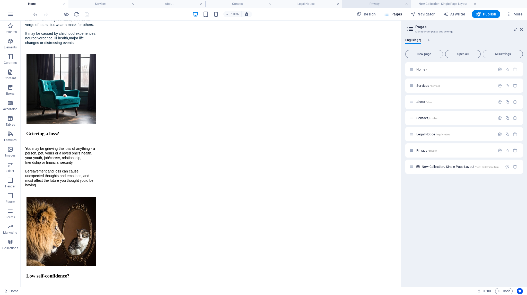
click at [406, 4] on link at bounding box center [406, 4] width 3 height 5
drag, startPoint x: 338, startPoint y: 3, endPoint x: 339, endPoint y: 6, distance: 3.5
click at [270, 4] on link at bounding box center [269, 4] width 3 height 5
click at [269, 4] on link at bounding box center [269, 4] width 3 height 5
click at [203, 3] on h4 "About" at bounding box center [171, 4] width 68 height 6
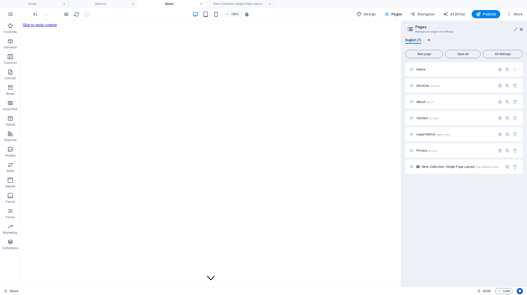
scroll to position [0, 0]
click at [133, 4] on link at bounding box center [132, 4] width 3 height 5
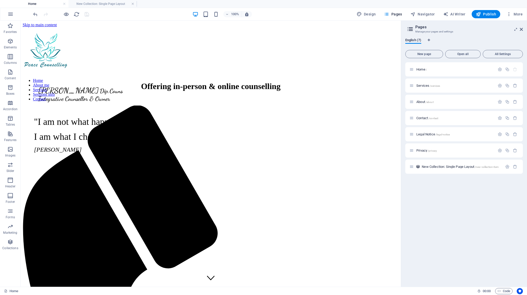
scroll to position [806, 0]
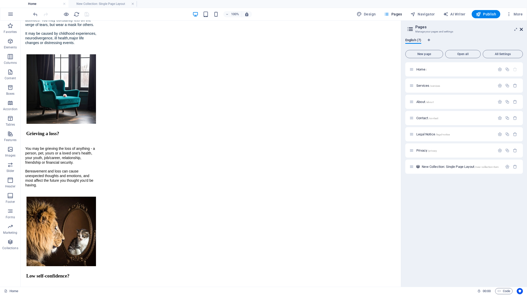
click at [522, 30] on icon at bounding box center [520, 29] width 3 height 4
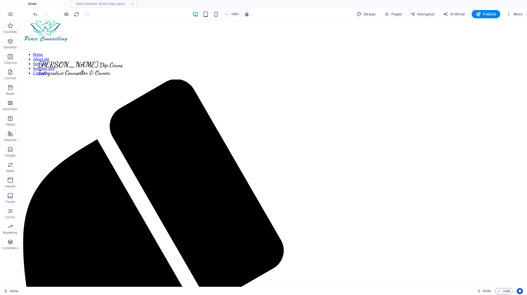
scroll to position [0, 0]
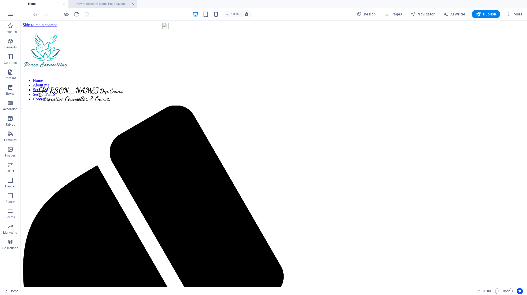
click at [133, 4] on link at bounding box center [132, 4] width 3 height 5
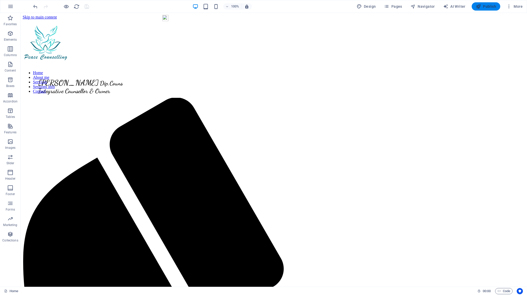
click at [488, 5] on span "Publish" at bounding box center [485, 6] width 20 height 5
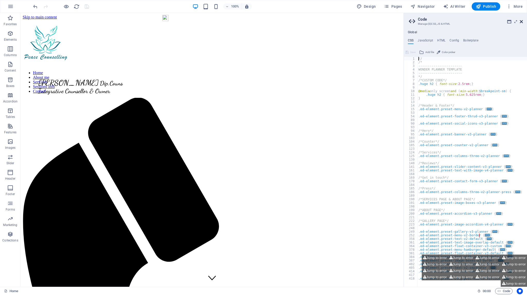
click at [521, 21] on icon at bounding box center [520, 22] width 3 height 4
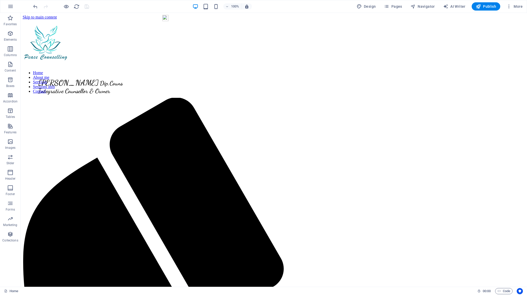
click at [85, 5] on div at bounding box center [61, 6] width 58 height 8
click at [488, 7] on span "Publish" at bounding box center [485, 6] width 20 height 5
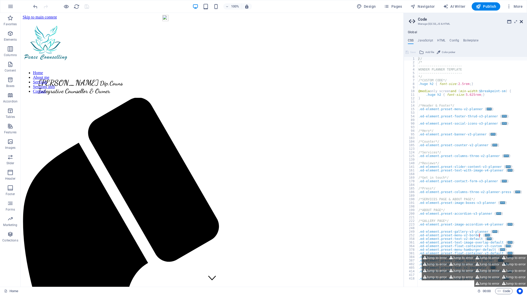
click at [521, 21] on icon at bounding box center [520, 22] width 3 height 4
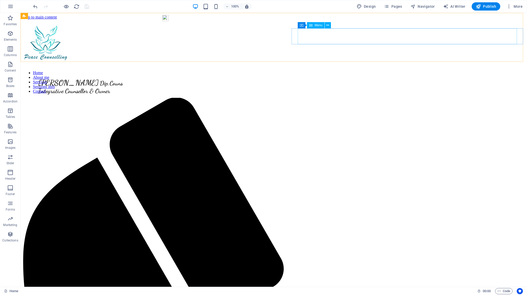
click at [254, 70] on nav "Home About me Services Sessions info Contact" at bounding box center [138, 81] width 231 height 23
click at [487, 6] on span "Publish" at bounding box center [485, 6] width 20 height 5
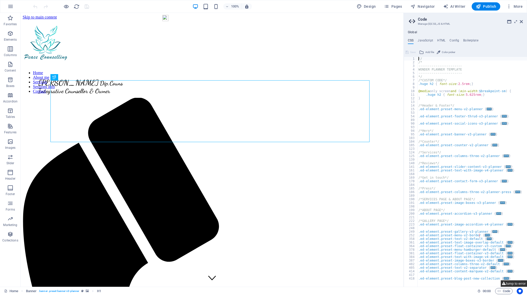
click at [510, 283] on button "Jump to error" at bounding box center [513, 283] width 26 height 6
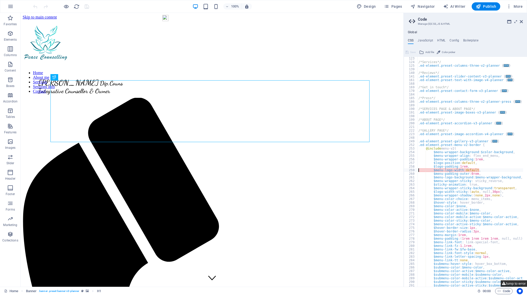
type textarea "$menu-logo-width: default,"
click at [520, 20] on icon at bounding box center [520, 22] width 3 height 4
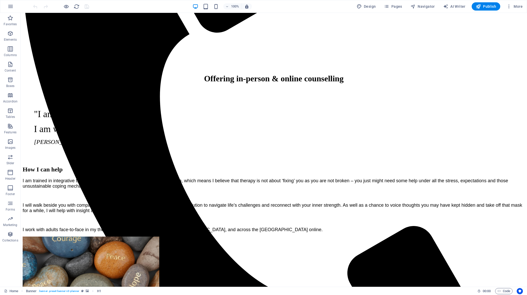
scroll to position [386, 0]
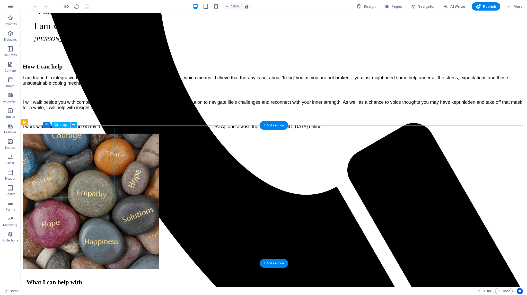
click at [63, 124] on span "Image" at bounding box center [64, 124] width 8 height 3
select select "px"
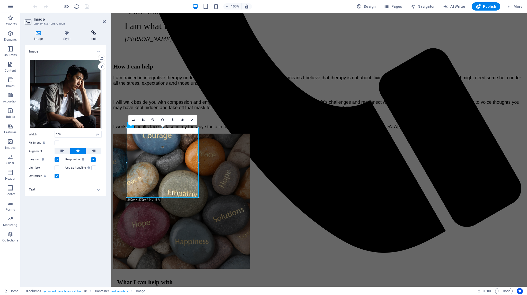
click at [94, 32] on icon at bounding box center [93, 32] width 24 height 5
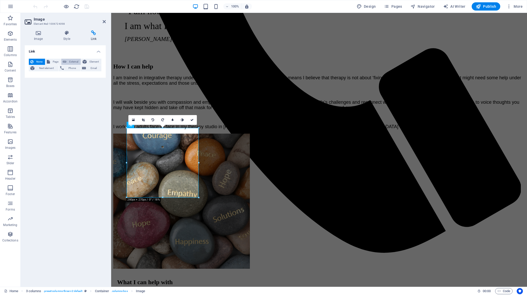
click at [74, 60] on span "External" at bounding box center [73, 62] width 11 height 6
select select "blank"
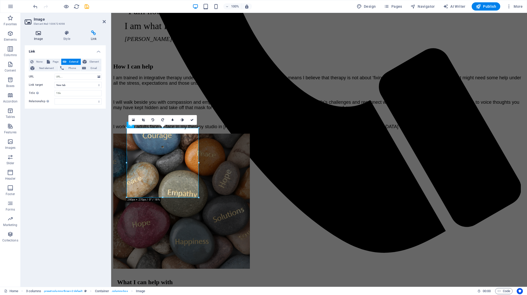
click at [39, 34] on icon at bounding box center [38, 32] width 27 height 5
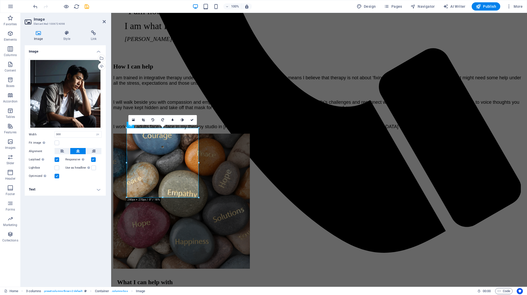
click at [98, 189] on h4 "Text" at bounding box center [65, 189] width 81 height 12
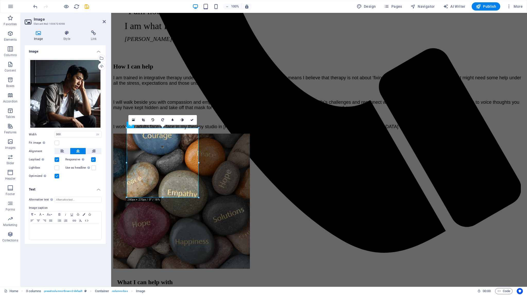
click at [98, 189] on h4 "Text" at bounding box center [65, 187] width 81 height 9
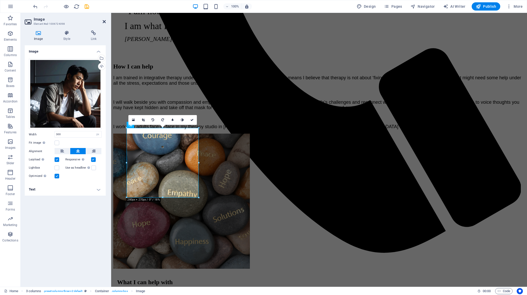
click at [104, 22] on icon at bounding box center [104, 22] width 3 height 4
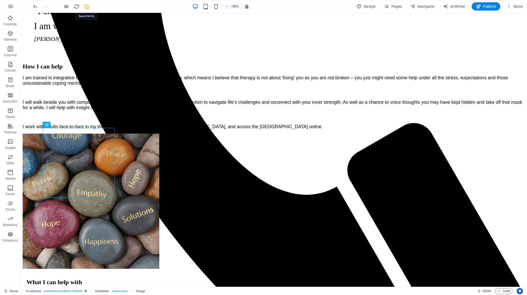
click at [86, 6] on icon "save" at bounding box center [87, 7] width 6 height 6
checkbox input "false"
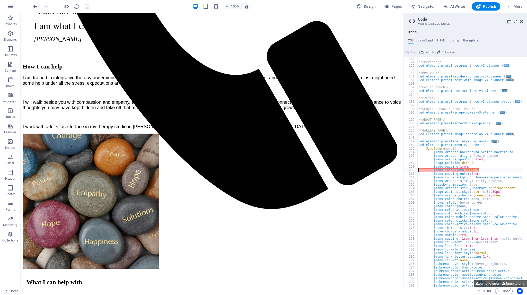
click at [521, 21] on icon at bounding box center [520, 22] width 3 height 4
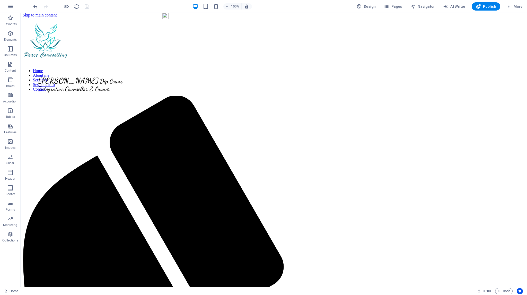
scroll to position [0, 0]
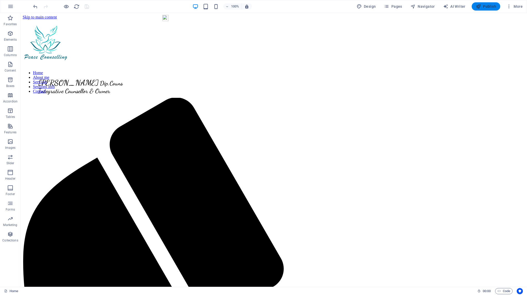
click at [487, 6] on span "Publish" at bounding box center [485, 6] width 20 height 5
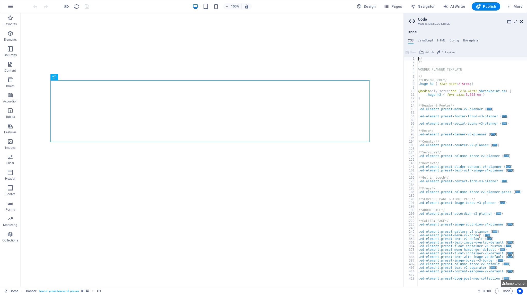
click at [521, 22] on icon at bounding box center [520, 22] width 3 height 4
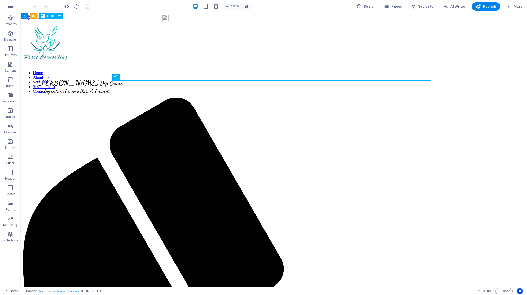
click at [48, 39] on div at bounding box center [100, 44] width 154 height 38
click at [50, 16] on span "Logo" at bounding box center [50, 15] width 7 height 3
select select "px"
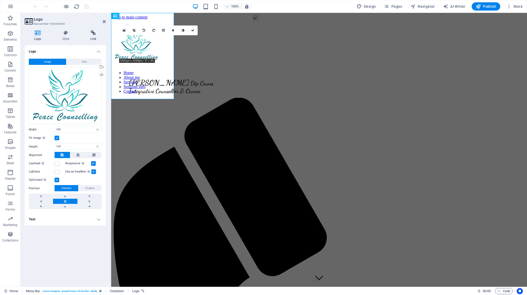
click at [94, 32] on icon at bounding box center [93, 32] width 25 height 5
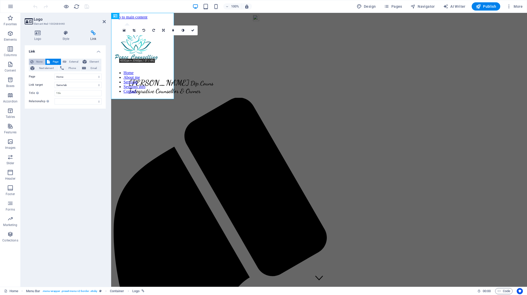
click at [30, 60] on button "None" at bounding box center [37, 62] width 16 height 6
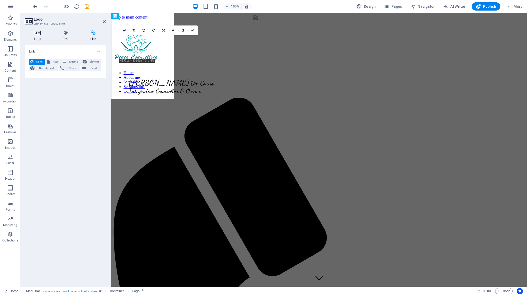
click at [34, 32] on icon at bounding box center [38, 32] width 26 height 5
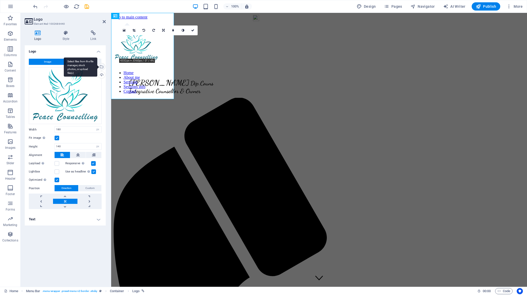
click at [97, 66] on div "Select files from the file manager, stock photos, or upload file(s)" at bounding box center [80, 66] width 33 height 19
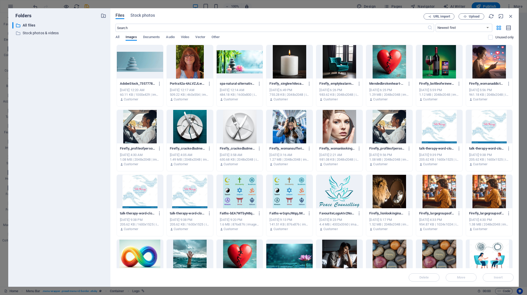
click at [328, 192] on div at bounding box center [339, 191] width 46 height 33
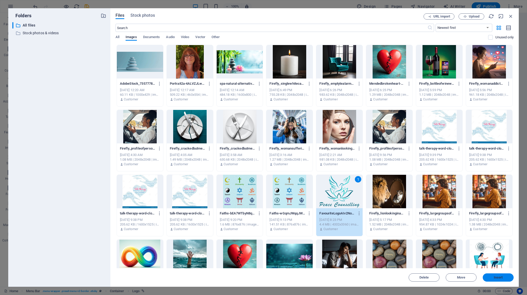
click at [492, 278] on span "Insert" at bounding box center [497, 277] width 27 height 3
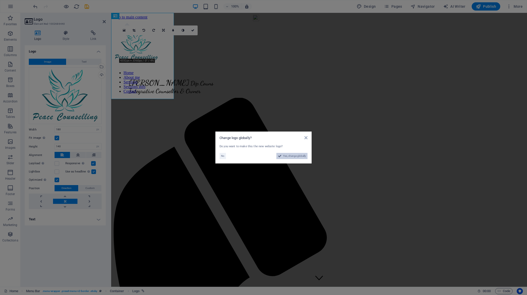
click at [283, 156] on span "Yes, change globally" at bounding box center [294, 156] width 23 height 6
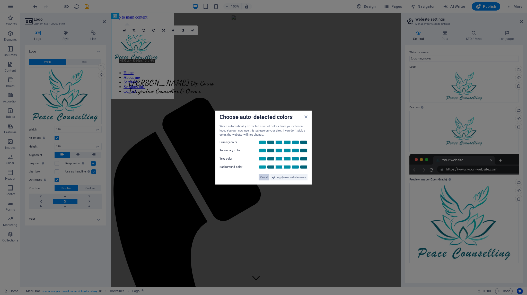
click at [262, 176] on span "Cancel" at bounding box center [264, 177] width 8 height 6
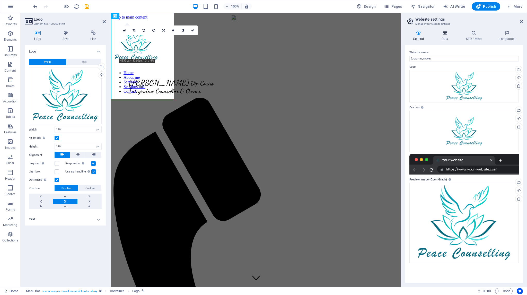
click at [444, 32] on icon at bounding box center [444, 32] width 22 height 5
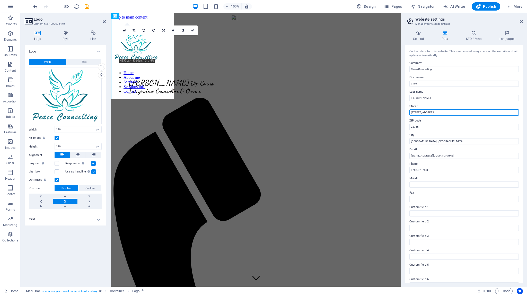
drag, startPoint x: 434, startPoint y: 112, endPoint x: 405, endPoint y: 112, distance: 28.8
click at [405, 112] on div "Contact data for this website. This can be used everywhere on the website and w…" at bounding box center [463, 163] width 117 height 237
drag, startPoint x: 419, startPoint y: 124, endPoint x: 405, endPoint y: 128, distance: 14.3
click at [404, 127] on div "General Data SEO / Meta Languages Website name peace-counselling.co.uk Logo Dra…" at bounding box center [464, 156] width 126 height 260
drag, startPoint x: 429, startPoint y: 143, endPoint x: 405, endPoint y: 142, distance: 24.2
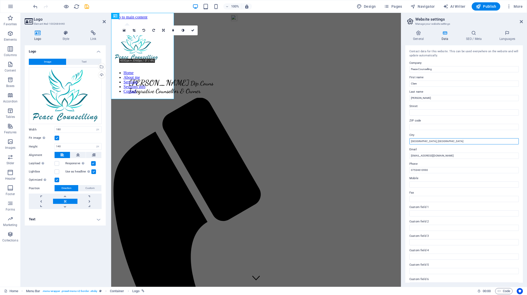
click at [403, 141] on div "General Data SEO / Meta Languages Website name peace-counselling.co.uk Logo Dra…" at bounding box center [464, 156] width 126 height 260
click at [418, 170] on input "07534610990" at bounding box center [463, 170] width 109 height 6
type input "07534 610990"
click at [473, 37] on h4 "SEO / Meta" at bounding box center [474, 35] width 33 height 11
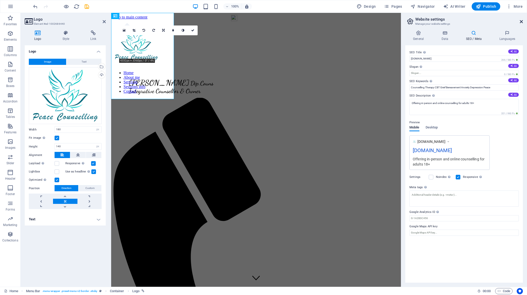
click at [521, 21] on icon at bounding box center [520, 22] width 3 height 4
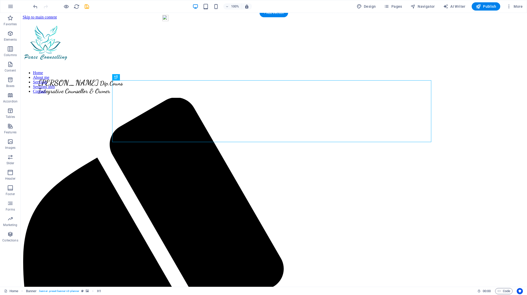
click at [67, 68] on figure at bounding box center [274, 68] width 502 height 0
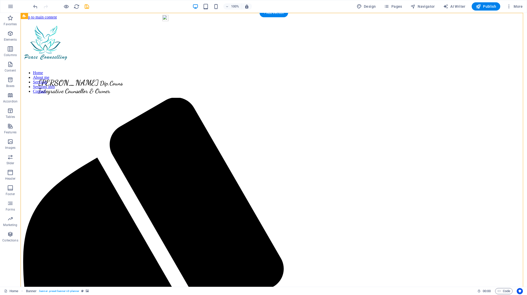
click at [67, 68] on figure at bounding box center [274, 68] width 502 height 0
select select "px"
select select "header"
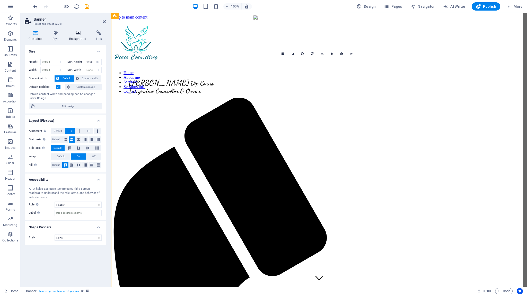
click at [79, 31] on icon at bounding box center [77, 32] width 25 height 5
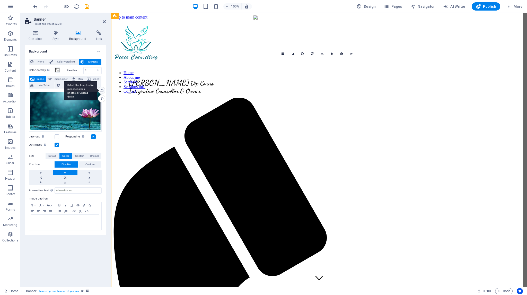
click at [102, 89] on div "Select files from the file manager, stock photos, or upload file(s)" at bounding box center [101, 91] width 8 height 8
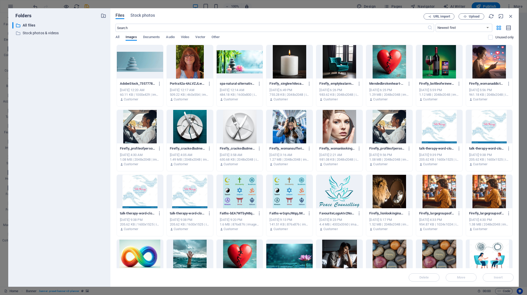
click at [287, 251] on div at bounding box center [289, 255] width 46 height 33
click at [490, 276] on span "Insert" at bounding box center [497, 277] width 27 height 3
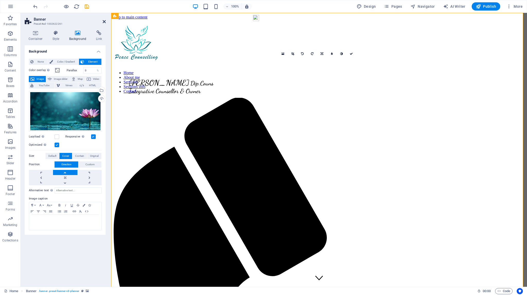
click at [104, 21] on icon at bounding box center [104, 22] width 3 height 4
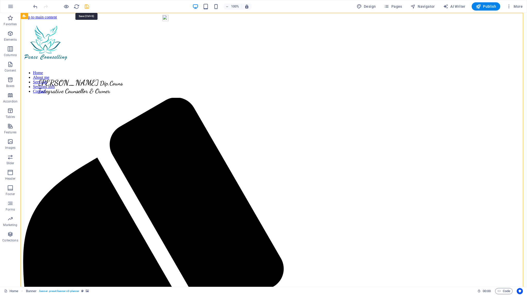
click at [87, 6] on icon "save" at bounding box center [87, 7] width 6 height 6
checkbox input "false"
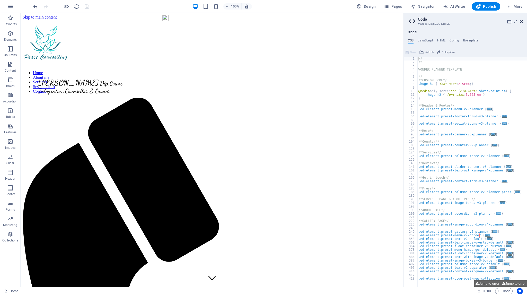
drag, startPoint x: 521, startPoint y: 22, endPoint x: 305, endPoint y: 15, distance: 215.8
click at [521, 22] on icon at bounding box center [520, 22] width 3 height 4
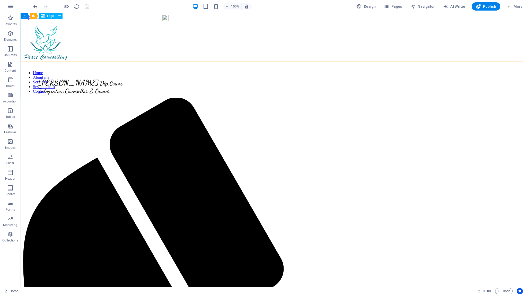
click at [45, 41] on div at bounding box center [100, 44] width 154 height 38
click at [49, 16] on span "Logo" at bounding box center [50, 15] width 7 height 3
select select "px"
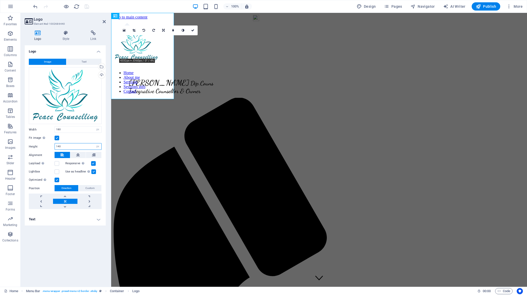
drag, startPoint x: 70, startPoint y: 145, endPoint x: 58, endPoint y: 146, distance: 12.6
click at [58, 146] on input "140" at bounding box center [78, 146] width 47 height 6
type input "135"
click at [68, 129] on input "180" at bounding box center [78, 129] width 47 height 6
drag, startPoint x: 68, startPoint y: 129, endPoint x: 58, endPoint y: 129, distance: 10.3
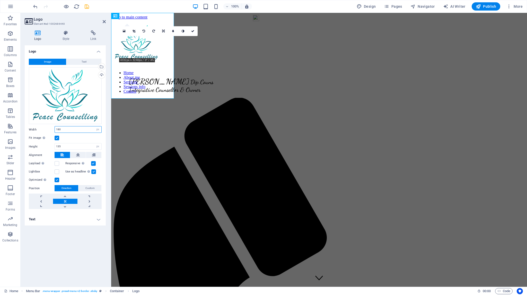
click at [58, 129] on input "180" at bounding box center [78, 129] width 47 height 6
type input "170"
click at [67, 145] on input "135" at bounding box center [78, 146] width 47 height 6
click at [67, 195] on link at bounding box center [65, 195] width 24 height 5
click at [65, 199] on link at bounding box center [65, 200] width 24 height 5
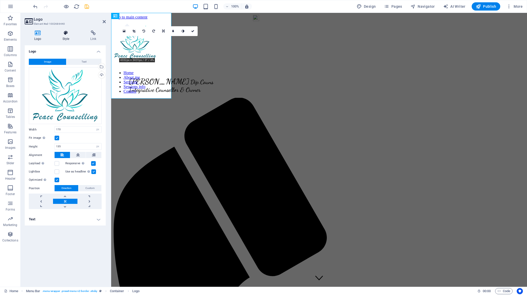
click at [66, 35] on icon at bounding box center [66, 32] width 26 height 5
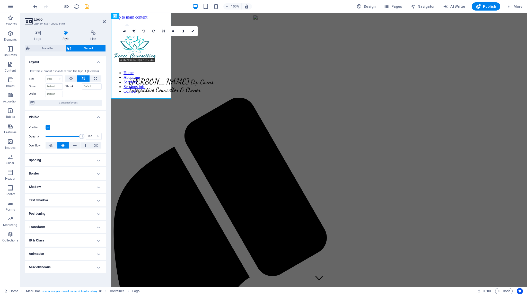
click at [98, 160] on h4 "Spacing" at bounding box center [65, 160] width 81 height 12
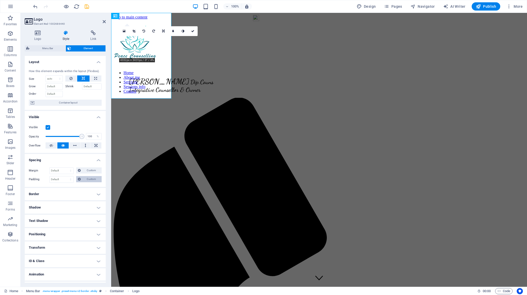
click at [83, 178] on span "Custom" at bounding box center [91, 179] width 18 height 6
click at [61, 187] on input "number" at bounding box center [67, 188] width 15 height 6
type input "0"
select select "px"
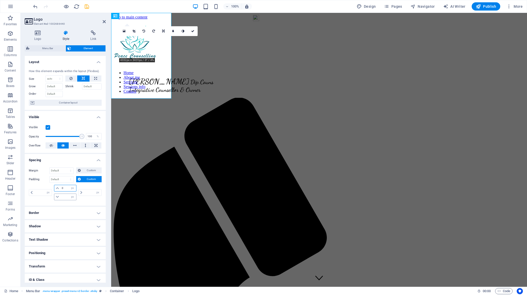
type input "0"
click at [191, 31] on icon at bounding box center [192, 31] width 3 height 3
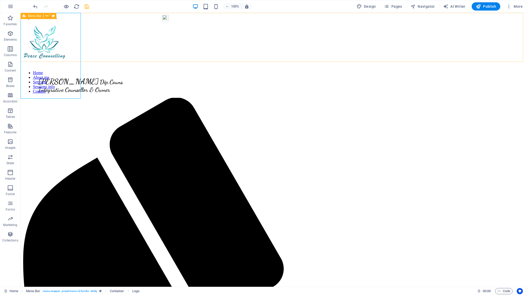
click at [191, 31] on div "Clare Annand Dip.Couns Integrative Counsellor & Owner Home About me Services Se…" at bounding box center [274, 44] width 502 height 49
click at [86, 6] on icon "save" at bounding box center [87, 7] width 6 height 6
checkbox input "false"
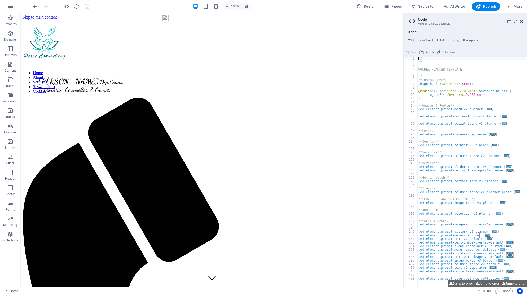
click at [521, 22] on icon at bounding box center [520, 22] width 3 height 4
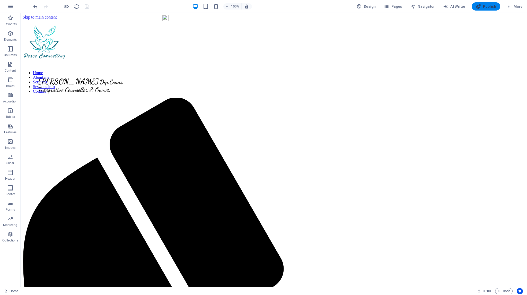
click at [488, 7] on span "Publish" at bounding box center [485, 6] width 20 height 5
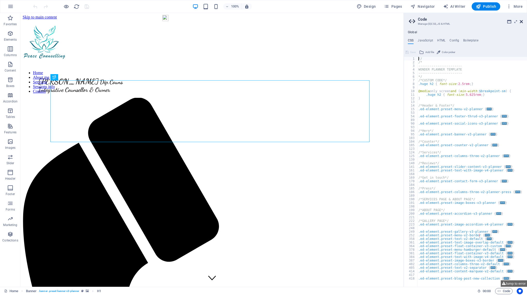
click at [522, 22] on icon at bounding box center [520, 22] width 3 height 4
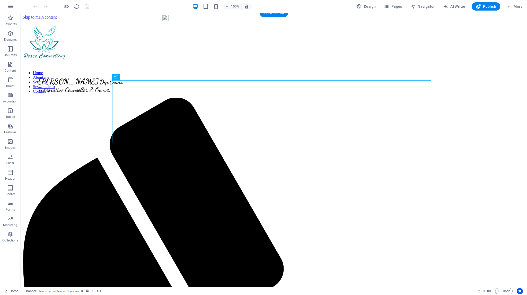
click at [214, 68] on figure at bounding box center [274, 68] width 502 height 0
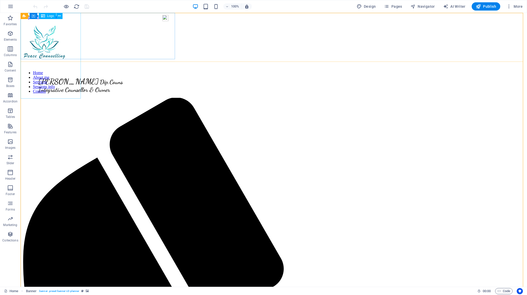
click at [50, 40] on div at bounding box center [100, 43] width 154 height 37
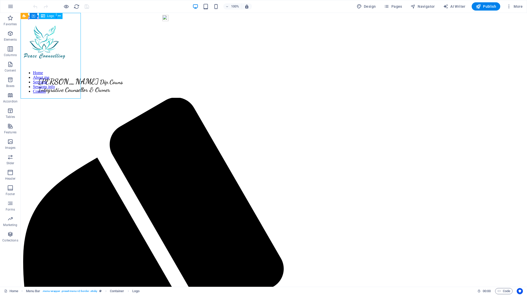
click at [50, 40] on div at bounding box center [100, 43] width 154 height 37
select select "px"
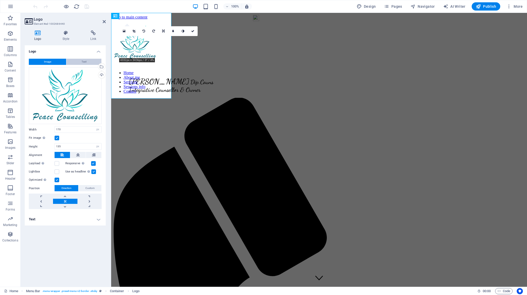
click at [76, 61] on button "Text" at bounding box center [83, 62] width 35 height 6
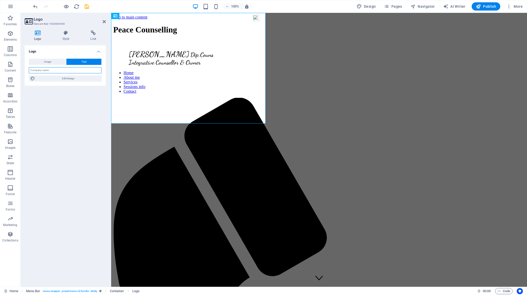
drag, startPoint x: 52, startPoint y: 71, endPoint x: 22, endPoint y: 69, distance: 29.9
click at [22, 69] on div "Logo Style Link Logo Image Text Drag files here, click to choose files or selec…" at bounding box center [65, 156] width 89 height 260
click at [65, 31] on icon at bounding box center [66, 32] width 26 height 5
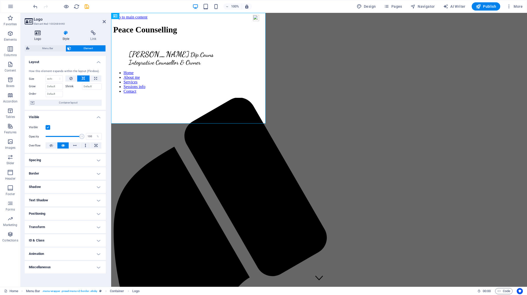
click at [40, 33] on icon at bounding box center [38, 32] width 26 height 5
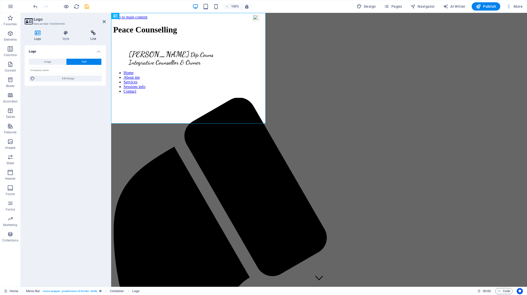
click at [93, 33] on icon at bounding box center [93, 32] width 25 height 5
click at [105, 23] on icon at bounding box center [104, 22] width 3 height 4
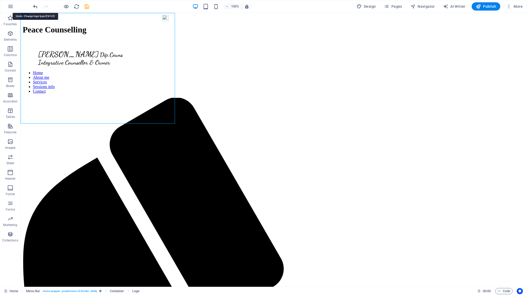
click at [35, 6] on icon "undo" at bounding box center [35, 7] width 6 height 6
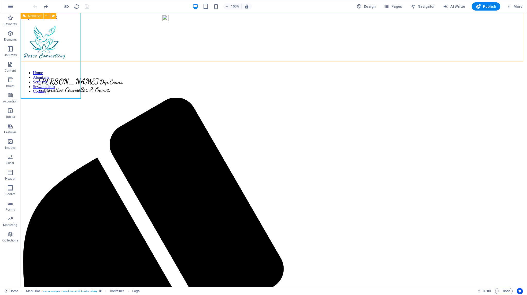
click at [199, 37] on div "Clare Annand Dip.Couns Integrative Counsellor & Owner Home About me Services Se…" at bounding box center [274, 44] width 502 height 49
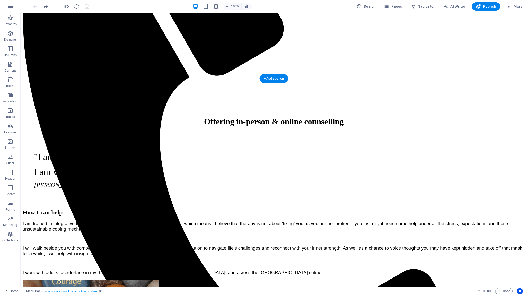
scroll to position [257, 0]
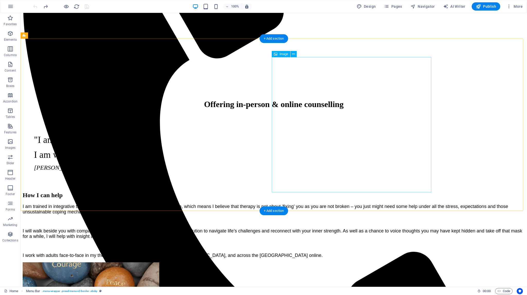
click at [293, 55] on icon at bounding box center [293, 53] width 3 height 5
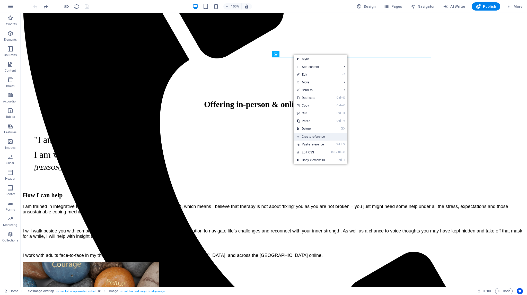
click at [309, 137] on link "Create reference" at bounding box center [320, 137] width 54 height 8
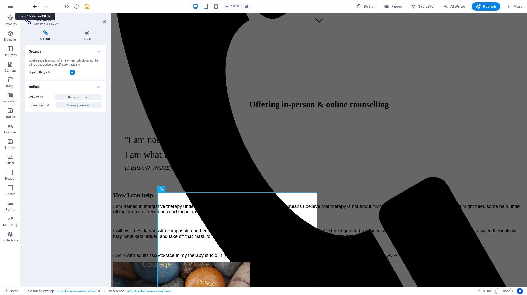
click at [35, 5] on icon "undo" at bounding box center [35, 7] width 6 height 6
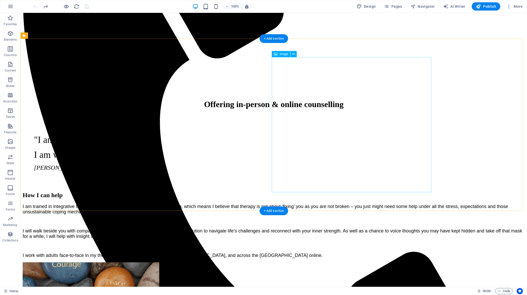
select select "px"
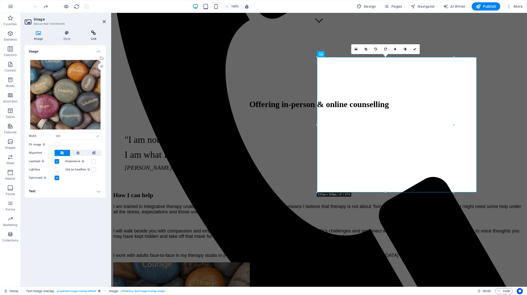
click at [93, 32] on icon at bounding box center [93, 32] width 24 height 5
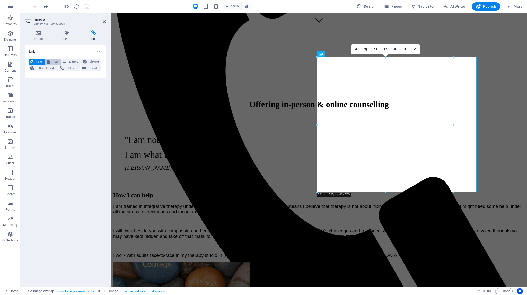
click at [51, 61] on button "Page" at bounding box center [53, 62] width 16 height 6
select select
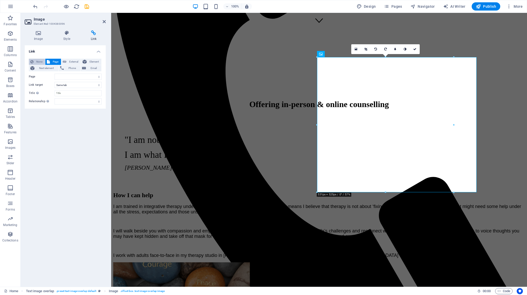
click at [34, 61] on button "None" at bounding box center [37, 62] width 16 height 6
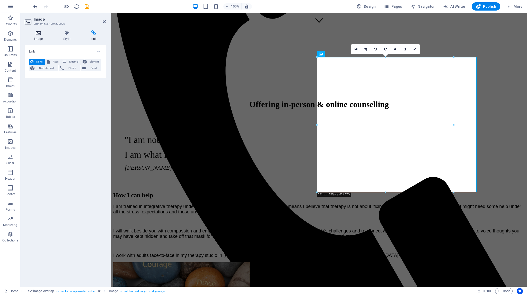
click at [38, 34] on icon at bounding box center [38, 32] width 27 height 5
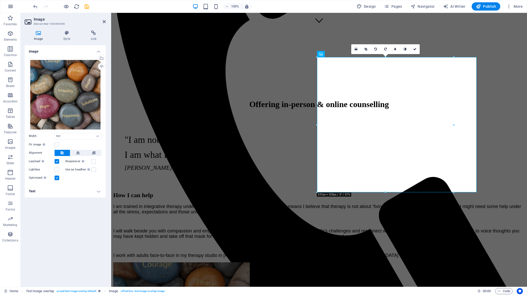
click at [9, 6] on icon "button" at bounding box center [10, 6] width 6 height 6
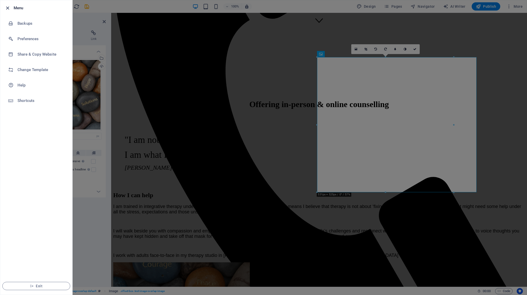
click at [8, 5] on icon "button" at bounding box center [8, 8] width 6 height 6
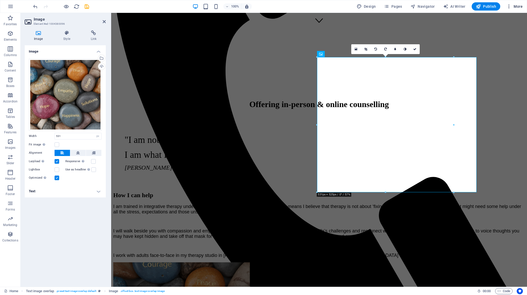
click at [515, 6] on span "More" at bounding box center [514, 6] width 16 height 5
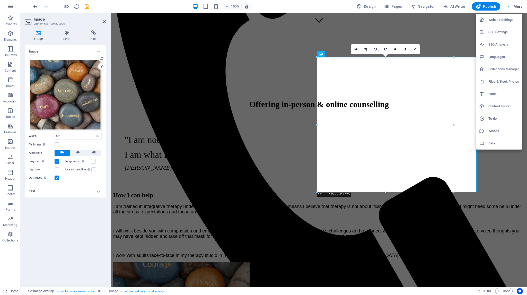
click at [491, 81] on h6 "Files & Stock Photos" at bounding box center [503, 81] width 31 height 6
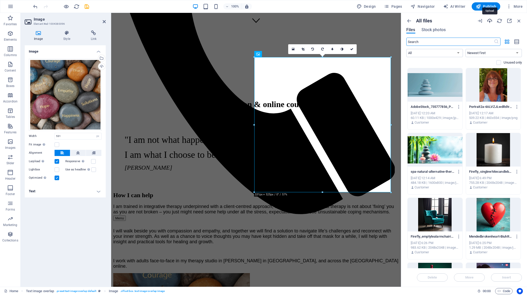
click at [489, 21] on icon "button" at bounding box center [489, 21] width 6 height 6
click at [458, 107] on icon "button" at bounding box center [458, 106] width 5 height 5
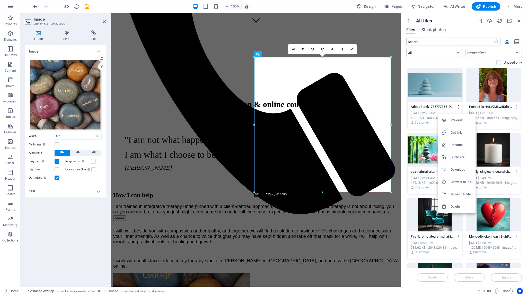
click at [458, 107] on div at bounding box center [263, 147] width 527 height 295
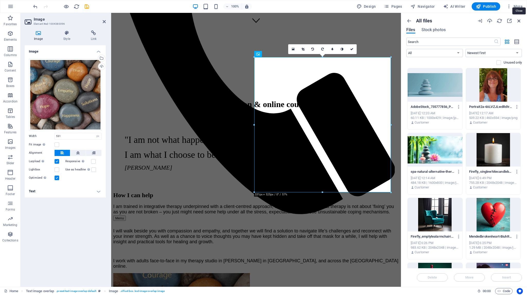
click at [519, 19] on icon "button" at bounding box center [519, 21] width 6 height 6
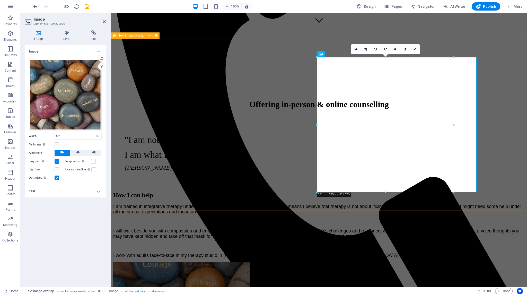
click at [498, 186] on div "How I can help I am trained in integrative therapy underpinned with a client-ce…" at bounding box center [318, 292] width 411 height 212
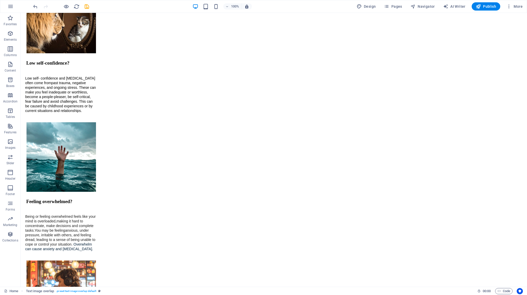
scroll to position [1031, 0]
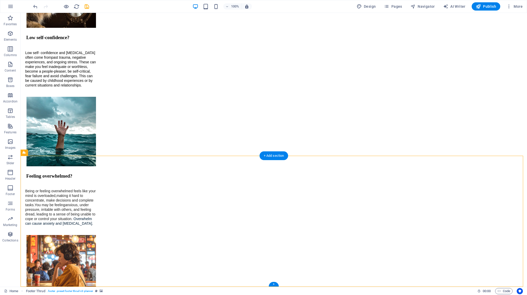
select select "footer"
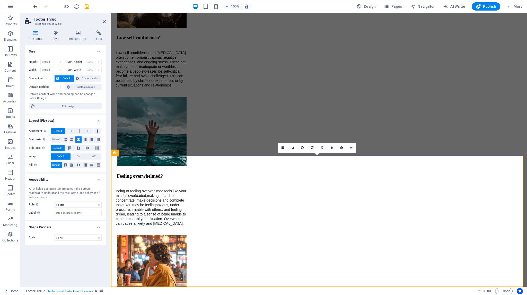
scroll to position [1307, 0]
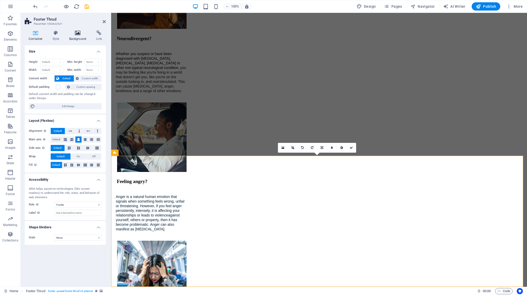
click at [77, 33] on icon at bounding box center [77, 32] width 25 height 5
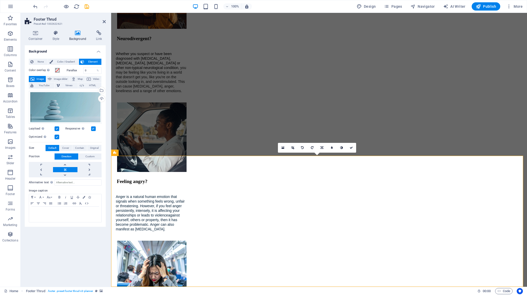
click at [56, 128] on label at bounding box center [57, 128] width 5 height 5
click at [0, 0] on input "Lazyload Loading images after the page loads improves page speed." at bounding box center [0, 0] width 0 height 0
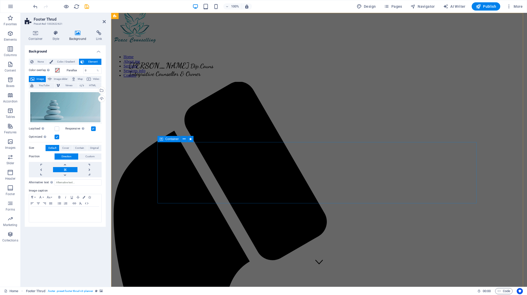
scroll to position [0, 0]
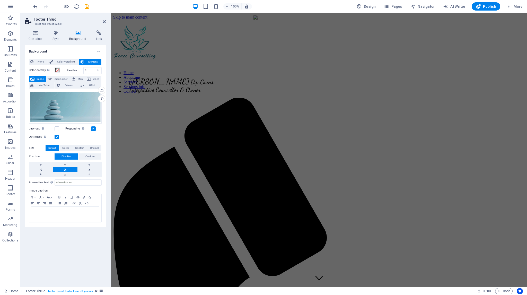
click at [136, 68] on figure at bounding box center [318, 68] width 411 height 0
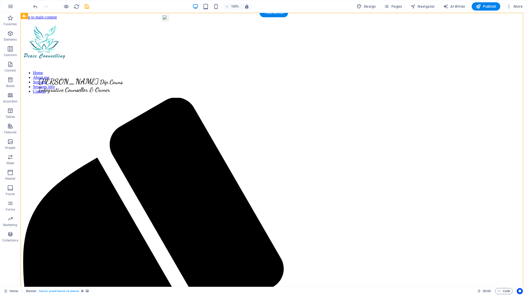
click at [94, 68] on figure at bounding box center [274, 68] width 502 height 0
select select "px"
select select "header"
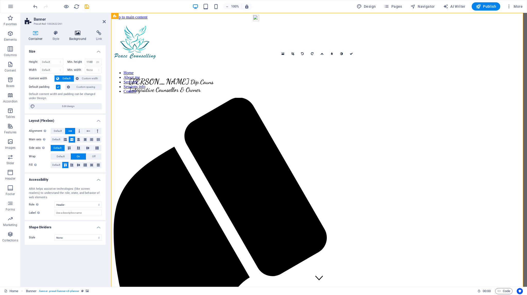
click at [77, 31] on icon at bounding box center [77, 32] width 25 height 5
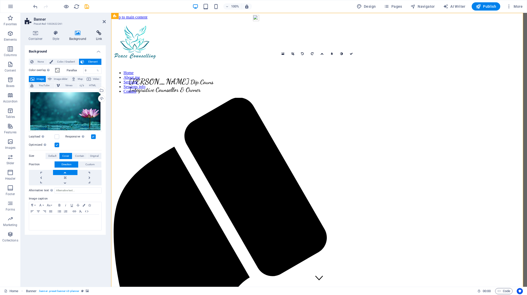
click at [99, 33] on icon at bounding box center [99, 32] width 14 height 5
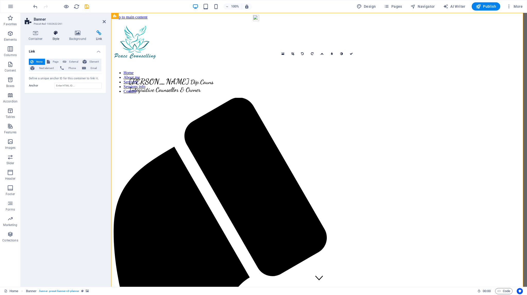
click at [57, 33] on icon at bounding box center [56, 32] width 15 height 5
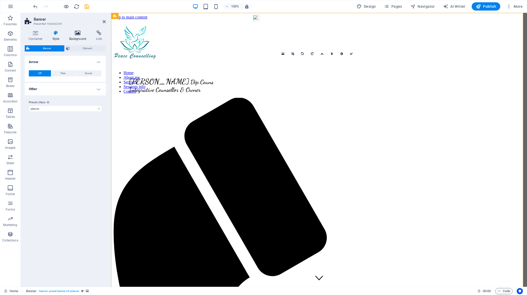
click at [77, 32] on icon at bounding box center [77, 32] width 25 height 5
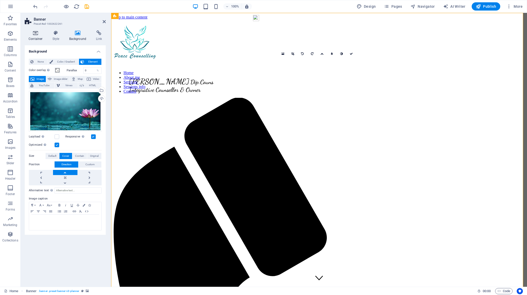
click at [37, 33] on icon at bounding box center [36, 32] width 22 height 5
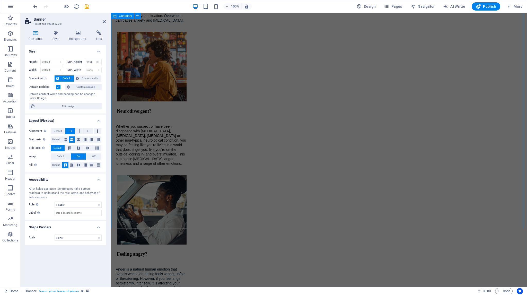
scroll to position [1307, 0]
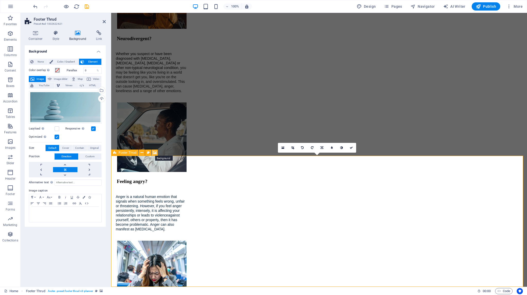
click at [155, 152] on icon at bounding box center [155, 152] width 4 height 5
click at [142, 152] on icon at bounding box center [141, 152] width 3 height 5
drag, startPoint x: 104, startPoint y: 22, endPoint x: 92, endPoint y: 52, distance: 32.4
click at [104, 22] on icon at bounding box center [104, 22] width 3 height 4
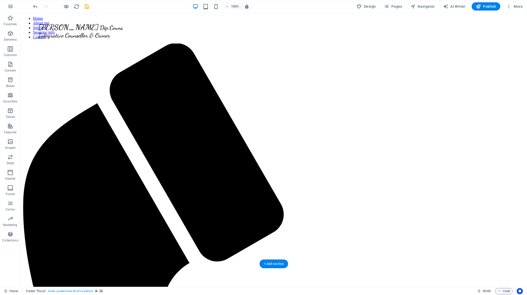
scroll to position [0, 0]
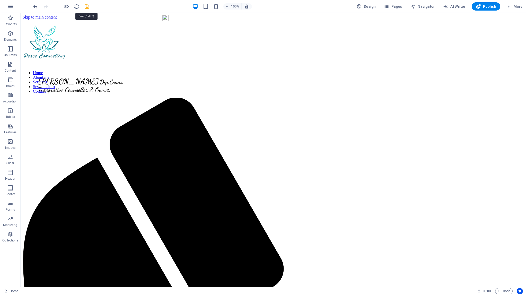
click at [87, 6] on icon "save" at bounding box center [87, 7] width 6 height 6
checkbox input "false"
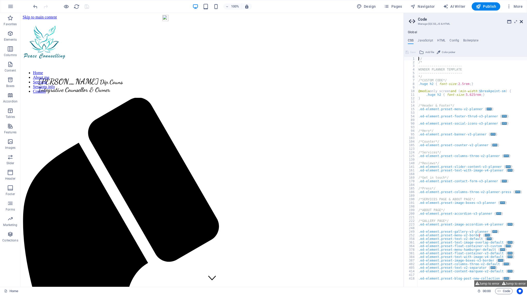
click at [521, 21] on icon at bounding box center [520, 22] width 3 height 4
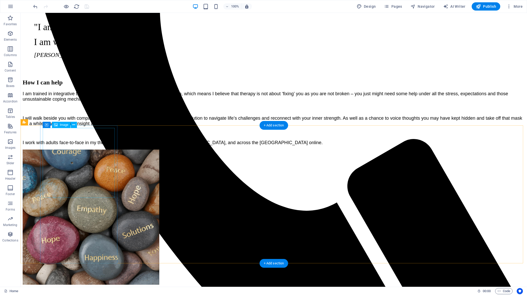
scroll to position [386, 0]
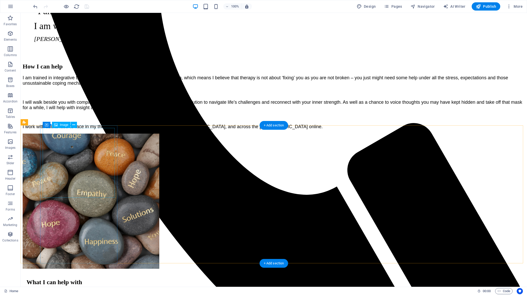
click at [66, 125] on span "Image" at bounding box center [64, 124] width 8 height 3
select select "px"
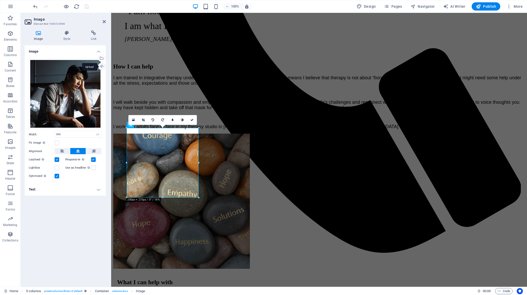
click at [102, 66] on div "Upload" at bounding box center [101, 67] width 8 height 8
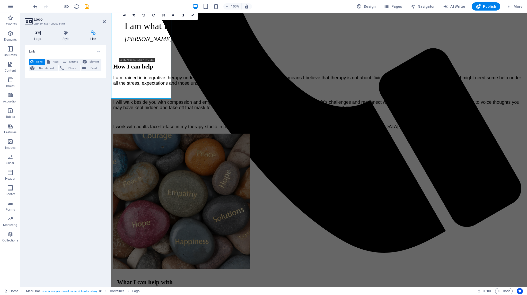
click at [39, 34] on icon at bounding box center [38, 32] width 26 height 5
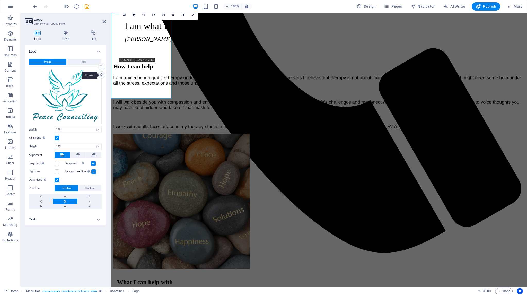
click at [102, 74] on div "Upload" at bounding box center [101, 75] width 8 height 8
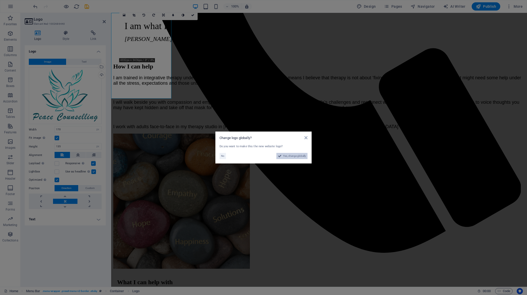
click at [284, 156] on span "Yes, change globally" at bounding box center [294, 156] width 23 height 6
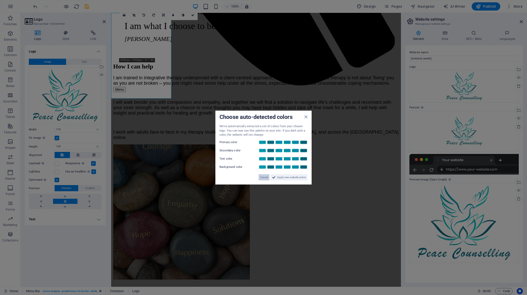
click at [266, 177] on span "Cancel" at bounding box center [264, 177] width 8 height 6
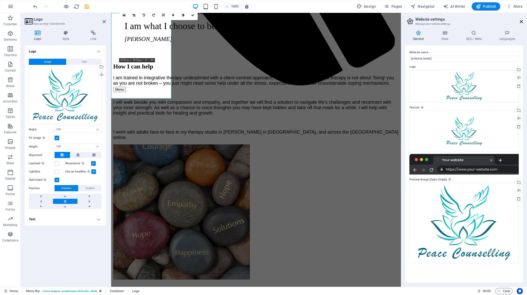
click at [520, 22] on icon at bounding box center [520, 22] width 3 height 4
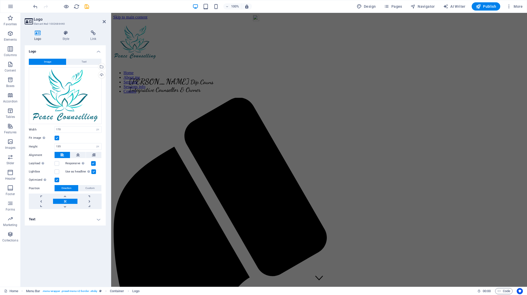
click at [99, 125] on div "Image Text Drag files here, click to choose files or select files from Files or…" at bounding box center [65, 134] width 81 height 159
click at [142, 68] on figure at bounding box center [318, 68] width 411 height 0
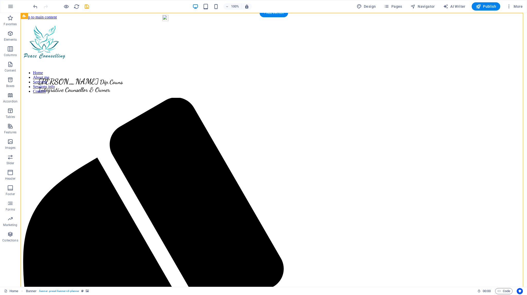
click at [100, 68] on figure at bounding box center [274, 68] width 502 height 0
select select "px"
select select "header"
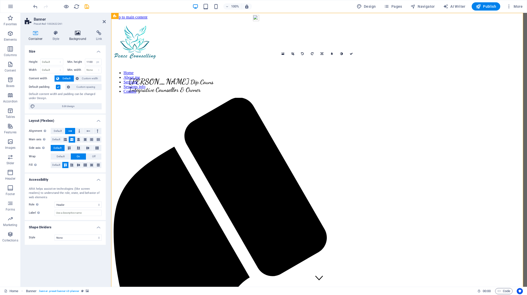
click at [77, 32] on icon at bounding box center [77, 32] width 25 height 5
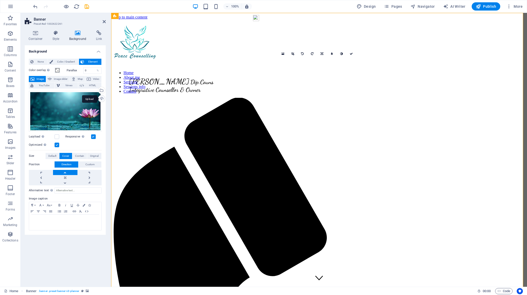
click at [102, 99] on div "Upload" at bounding box center [101, 99] width 8 height 8
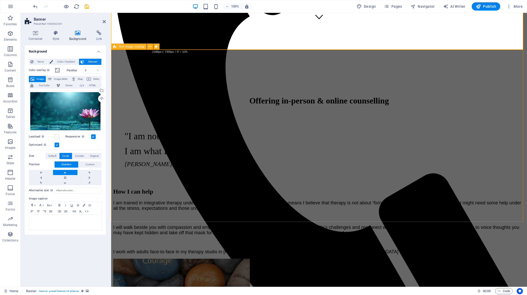
scroll to position [309, 0]
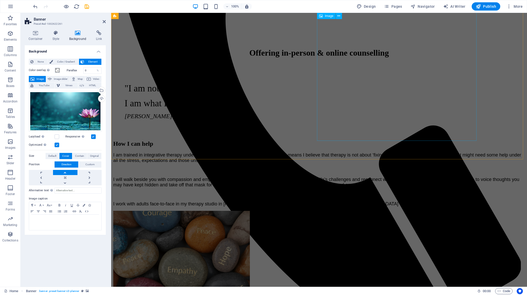
click at [373, 211] on figure at bounding box center [318, 279] width 411 height 136
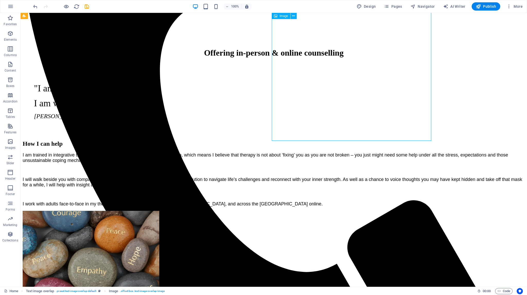
click at [351, 211] on figure at bounding box center [274, 279] width 502 height 136
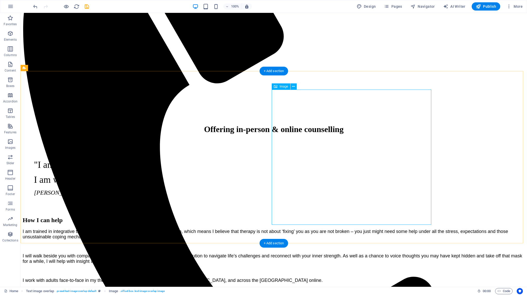
scroll to position [206, 0]
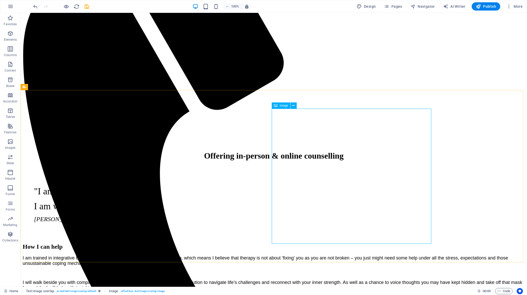
click at [284, 105] on span "Image" at bounding box center [283, 105] width 8 height 3
select select "px"
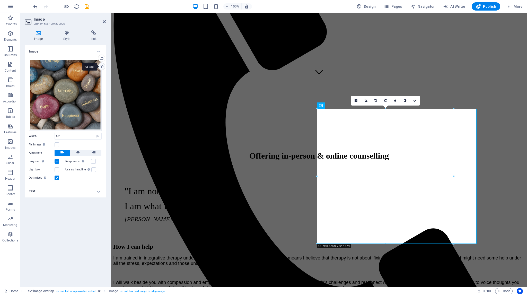
click at [102, 66] on div "Upload" at bounding box center [101, 67] width 8 height 8
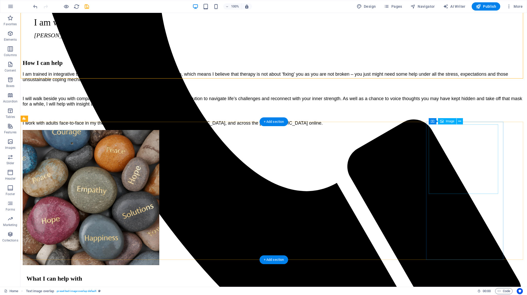
scroll to position [411, 0]
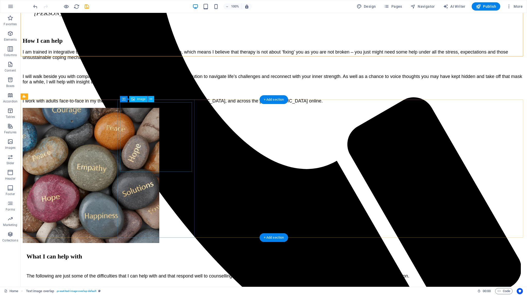
click at [140, 99] on span "Image" at bounding box center [141, 98] width 8 height 3
select select "px"
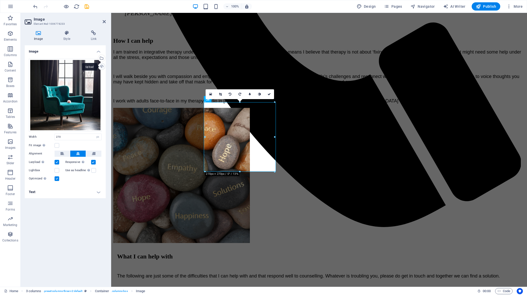
click at [102, 66] on div "Upload" at bounding box center [101, 67] width 8 height 8
click at [269, 94] on icon at bounding box center [268, 94] width 3 height 3
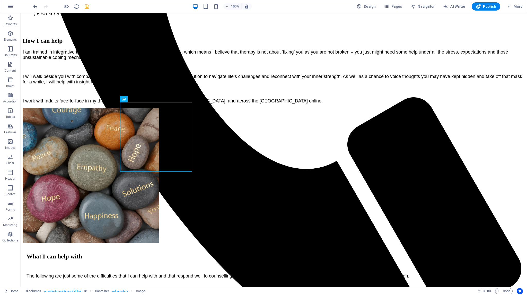
click at [86, 5] on icon "save" at bounding box center [87, 7] width 6 height 6
checkbox input "false"
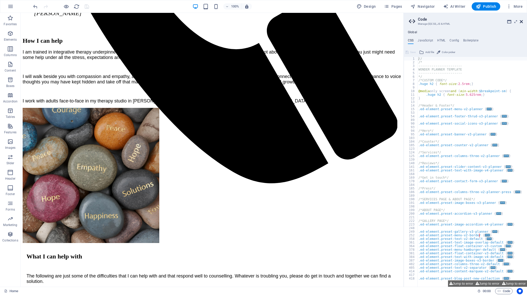
drag, startPoint x: 521, startPoint y: 21, endPoint x: 502, endPoint y: 19, distance: 19.7
click at [521, 21] on icon at bounding box center [520, 22] width 3 height 4
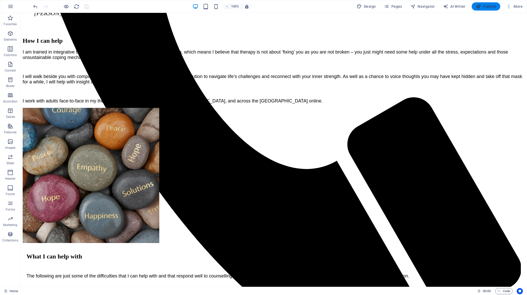
click at [485, 6] on span "Publish" at bounding box center [485, 6] width 20 height 5
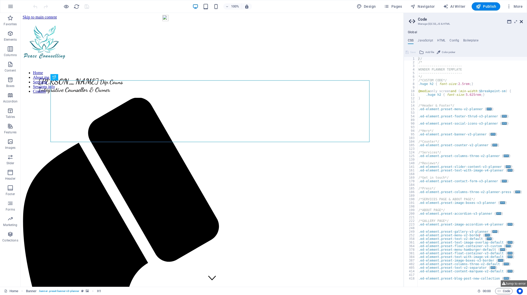
click at [521, 22] on icon at bounding box center [520, 22] width 3 height 4
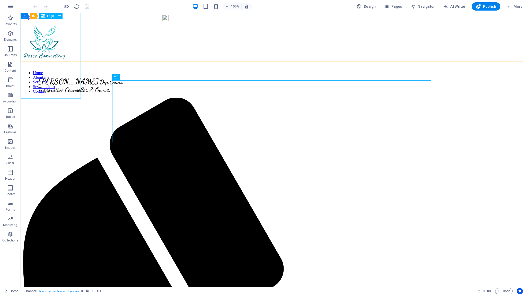
click at [50, 42] on div at bounding box center [100, 43] width 154 height 37
click at [47, 35] on div at bounding box center [100, 43] width 154 height 37
select select "px"
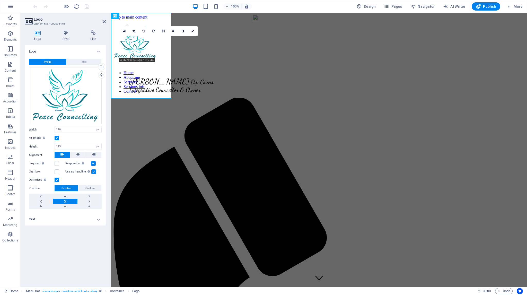
click at [99, 220] on h4 "Text" at bounding box center [65, 219] width 81 height 12
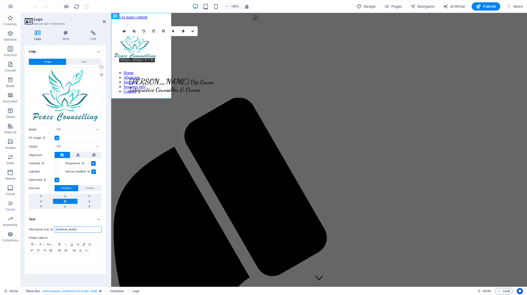
drag, startPoint x: 90, startPoint y: 228, endPoint x: 35, endPoint y: 226, distance: 55.8
click at [35, 226] on div "Alternative text The alternative text is used by devices that cannot display im…" at bounding box center [65, 229] width 73 height 6
click at [193, 30] on icon at bounding box center [192, 31] width 3 height 3
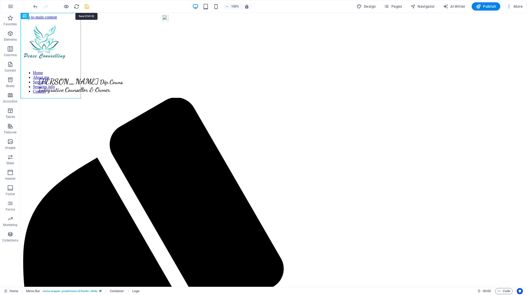
drag, startPoint x: 86, startPoint y: 6, endPoint x: 106, endPoint y: 16, distance: 22.4
click at [86, 6] on icon "save" at bounding box center [87, 7] width 6 height 6
checkbox input "false"
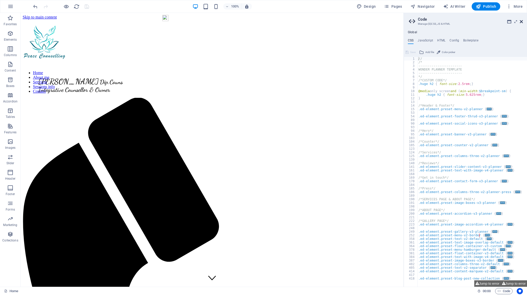
click at [521, 21] on icon at bounding box center [520, 22] width 3 height 4
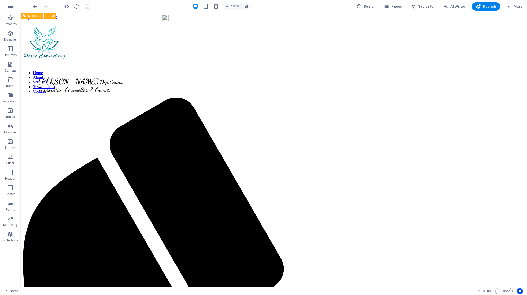
click at [239, 43] on div "[PERSON_NAME] Dip.Couns Integrative Counsellor & Owner Home About me Services S…" at bounding box center [274, 44] width 502 height 49
click at [394, 6] on span "Pages" at bounding box center [393, 6] width 18 height 5
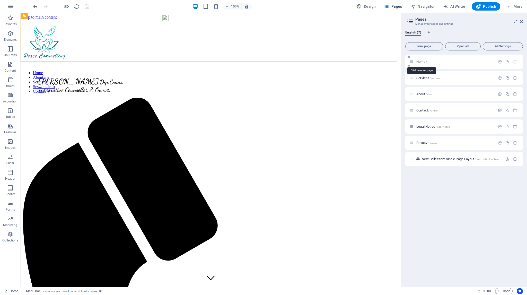
click at [421, 61] on span "Home /" at bounding box center [421, 62] width 11 height 4
click at [421, 77] on span "Services /services" at bounding box center [428, 78] width 24 height 4
click at [421, 77] on div "Services /services" at bounding box center [463, 78] width 117 height 14
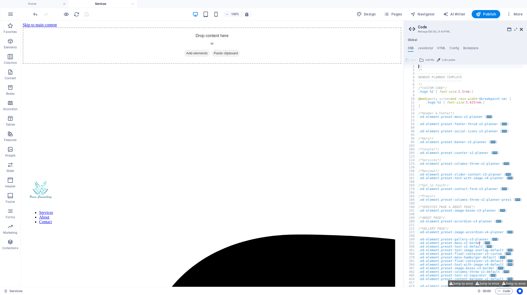
click at [521, 30] on icon at bounding box center [520, 29] width 3 height 4
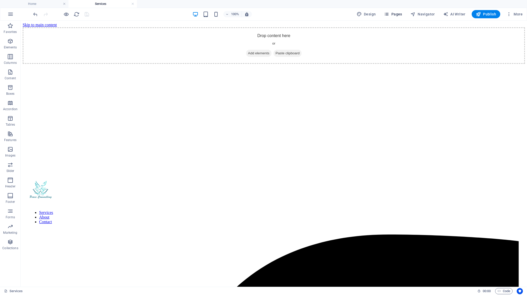
click at [398, 14] on span "Pages" at bounding box center [393, 14] width 18 height 5
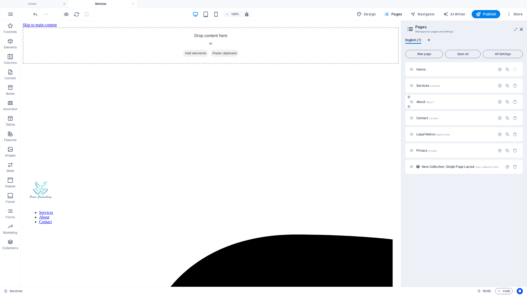
click at [422, 101] on span "About /about" at bounding box center [424, 102] width 17 height 4
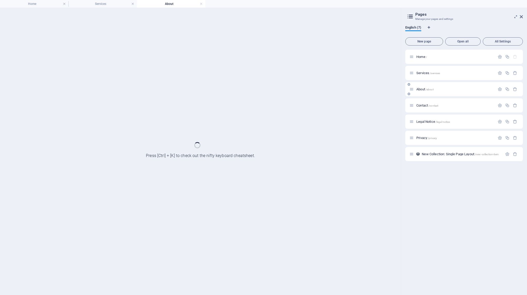
click at [422, 101] on div "Contact /contact" at bounding box center [463, 105] width 117 height 14
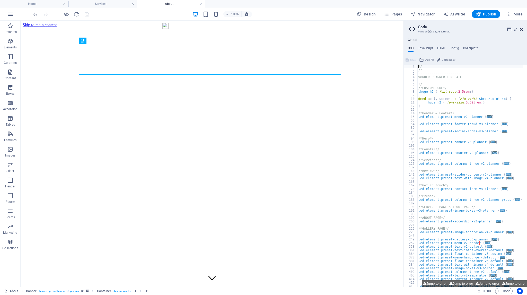
click at [520, 28] on icon at bounding box center [520, 29] width 3 height 4
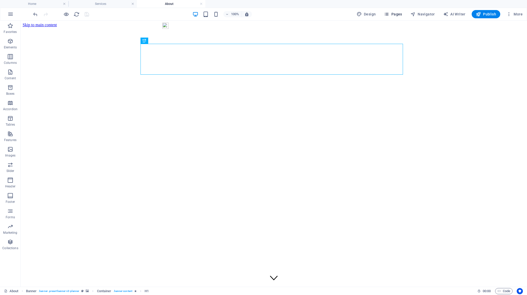
click at [397, 12] on span "Pages" at bounding box center [393, 14] width 18 height 5
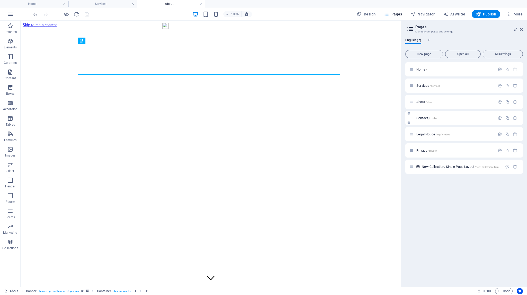
click at [422, 119] on span "Contact /contact" at bounding box center [427, 118] width 22 height 4
click at [422, 131] on div "Legal Notice /legal-notice" at bounding box center [452, 134] width 86 height 6
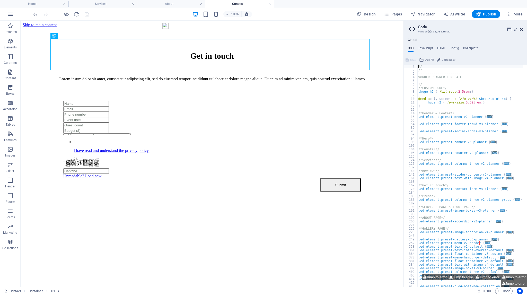
click at [521, 28] on icon at bounding box center [520, 29] width 3 height 4
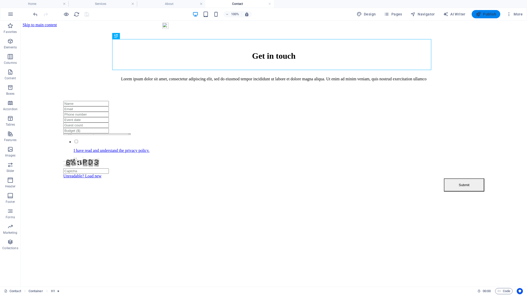
click at [484, 14] on span "Publish" at bounding box center [485, 14] width 20 height 5
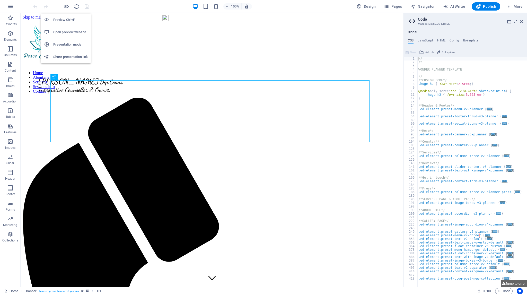
click at [62, 18] on h6 "Preview Ctrl+P" at bounding box center [70, 20] width 34 height 6
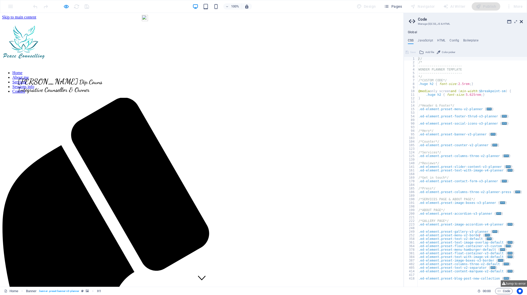
click at [521, 21] on icon at bounding box center [520, 22] width 3 height 4
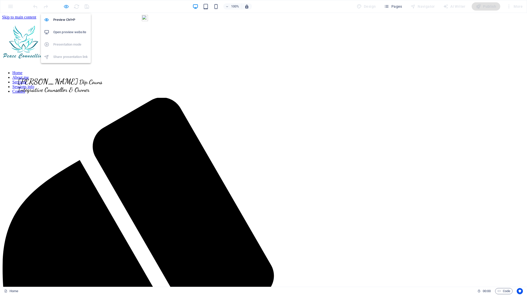
click at [67, 6] on icon "button" at bounding box center [66, 7] width 6 height 6
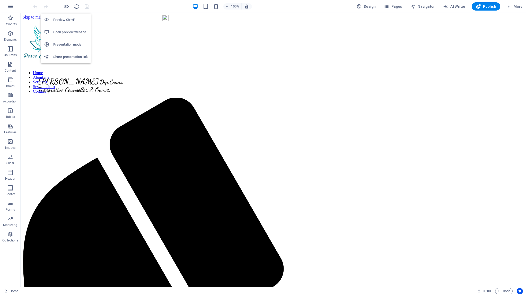
click at [65, 30] on h6 "Open preview website" at bounding box center [70, 32] width 34 height 6
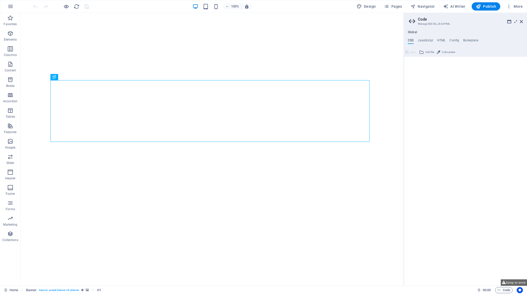
type textarea "//"
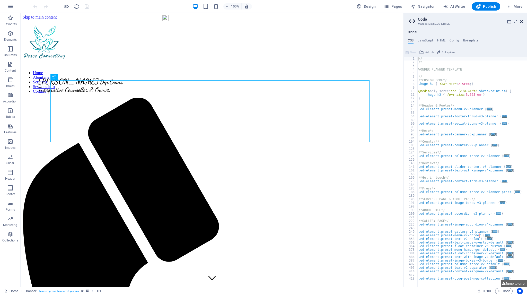
click at [521, 21] on icon at bounding box center [520, 22] width 3 height 4
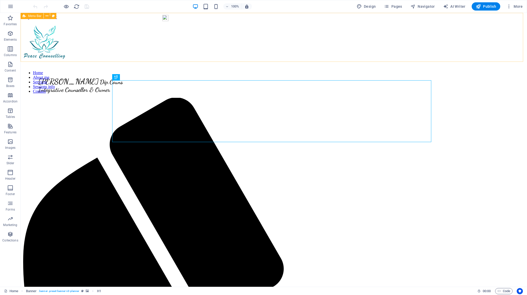
click at [198, 43] on div "Clare Annand Dip.Couns Integrative Counsellor & Owner Home About me Services Se…" at bounding box center [274, 44] width 502 height 49
click at [487, 6] on span "Publish" at bounding box center [485, 6] width 20 height 5
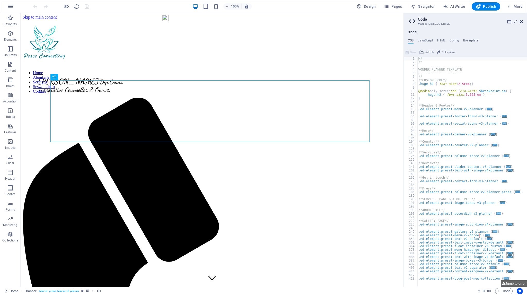
click at [520, 22] on icon at bounding box center [520, 22] width 3 height 4
